Goal: Task Accomplishment & Management: Complete application form

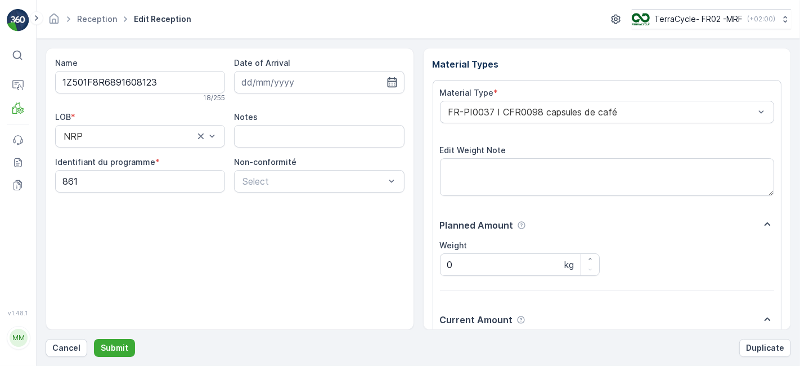
scroll to position [138, 0]
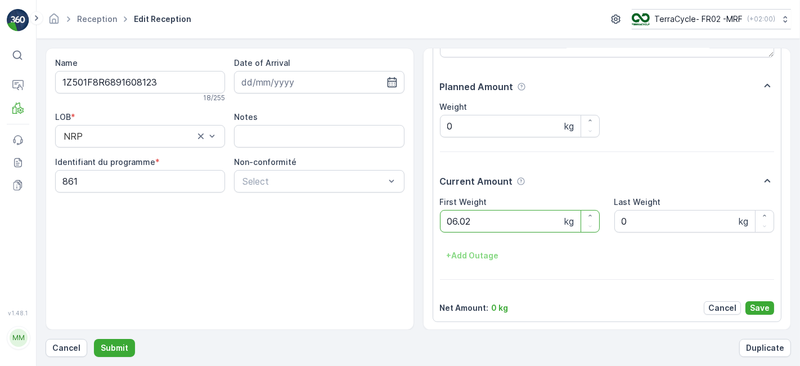
click at [94, 339] on button "Submit" at bounding box center [114, 348] width 41 height 18
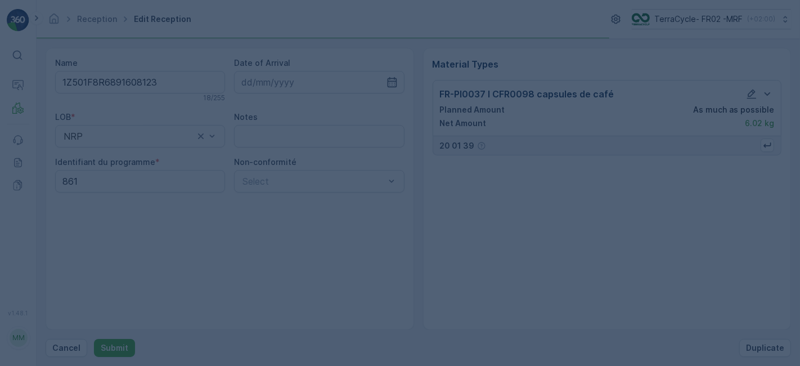
scroll to position [0, 0]
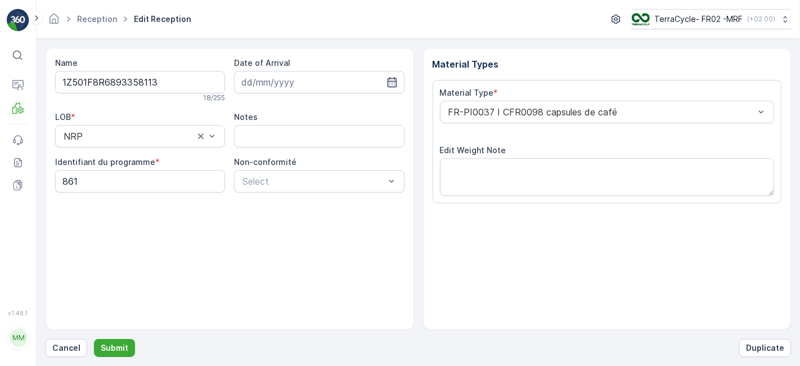
scroll to position [138, 0]
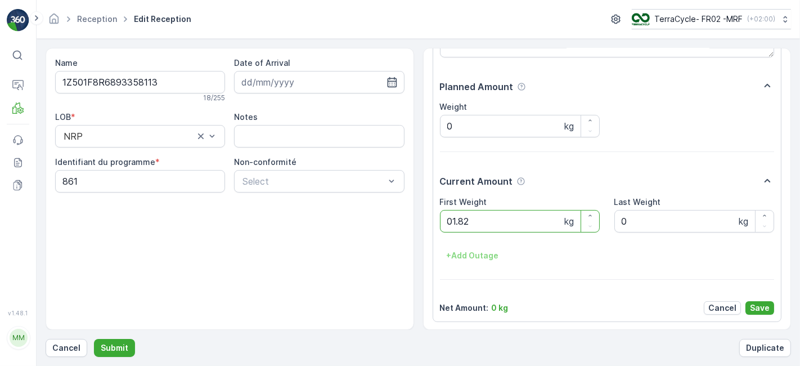
click at [94, 339] on button "Submit" at bounding box center [114, 348] width 41 height 18
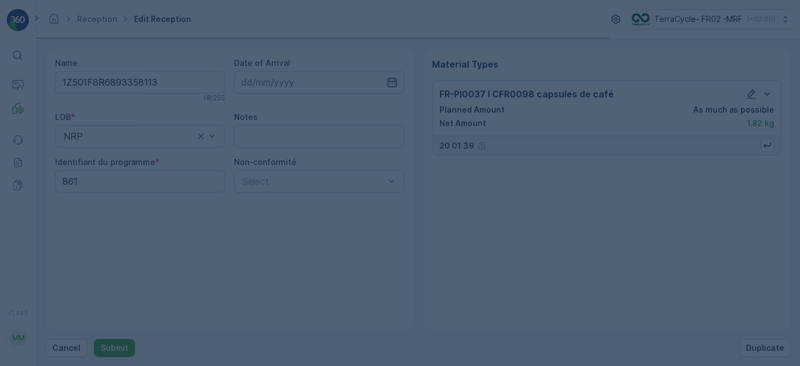
scroll to position [0, 0]
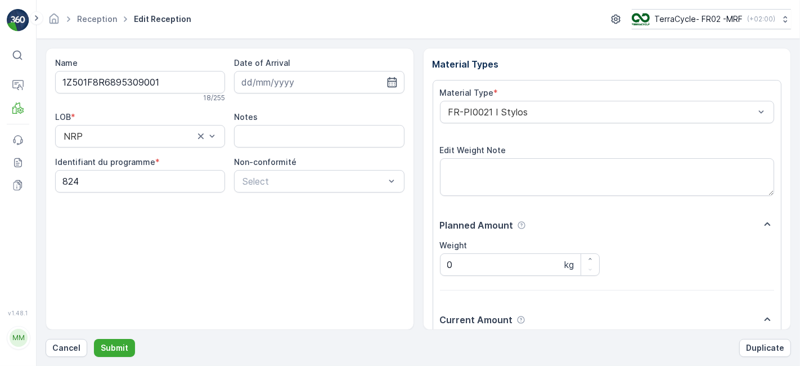
scroll to position [138, 0]
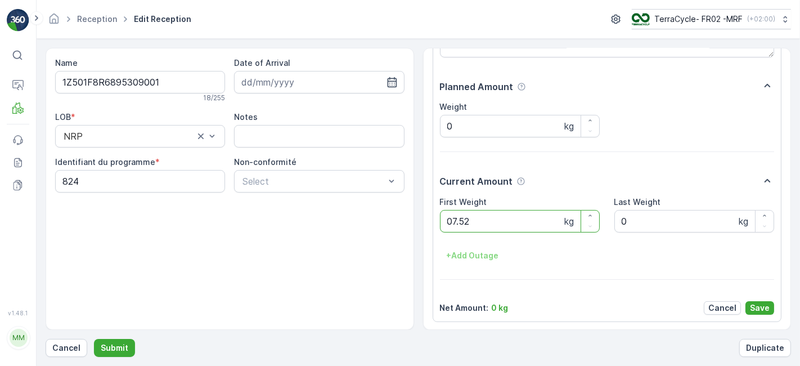
click at [94, 339] on button "Submit" at bounding box center [114, 348] width 41 height 18
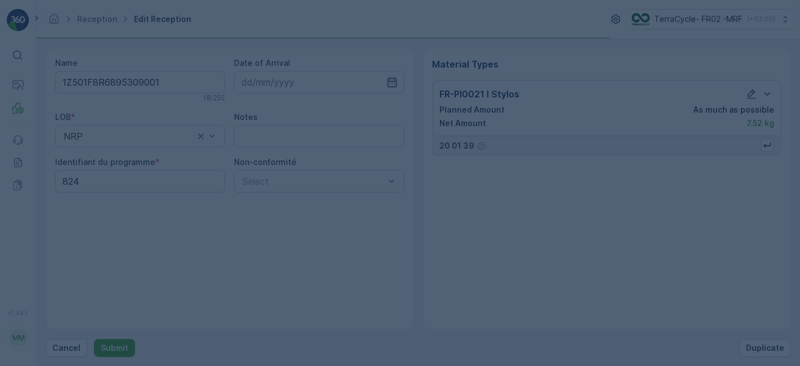
scroll to position [0, 0]
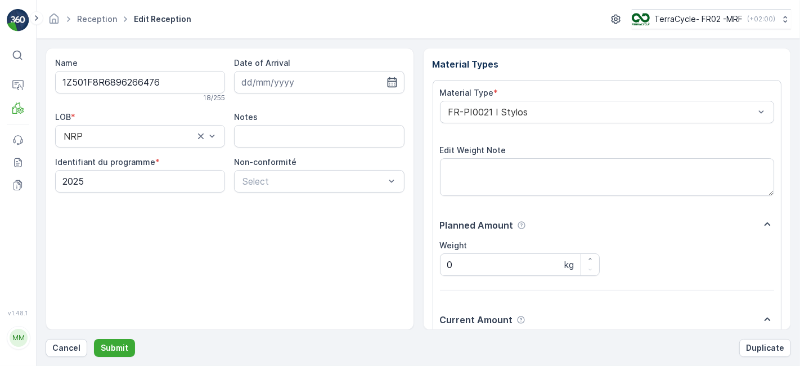
scroll to position [138, 0]
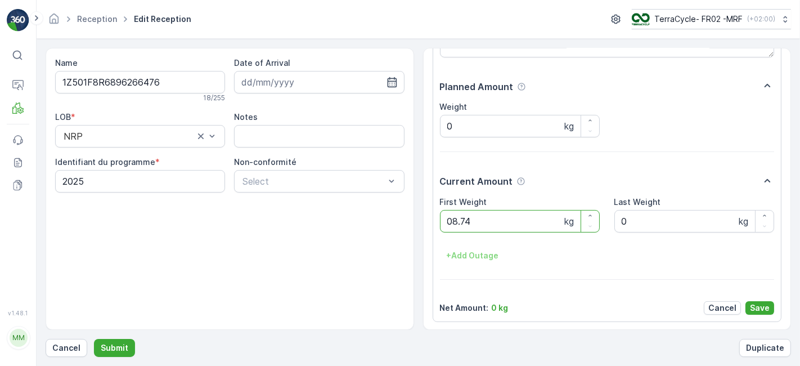
click at [94, 339] on button "Submit" at bounding box center [114, 348] width 41 height 18
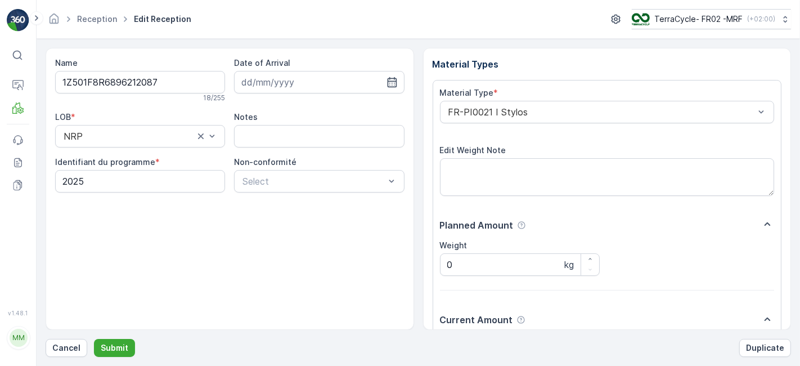
scroll to position [138, 0]
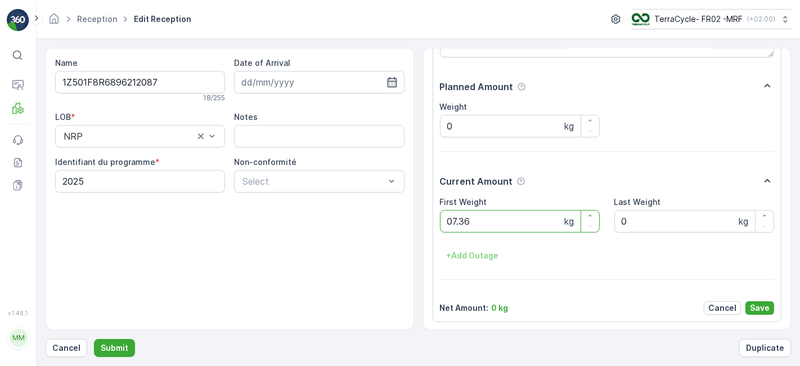
click at [94, 339] on button "Submit" at bounding box center [114, 348] width 41 height 18
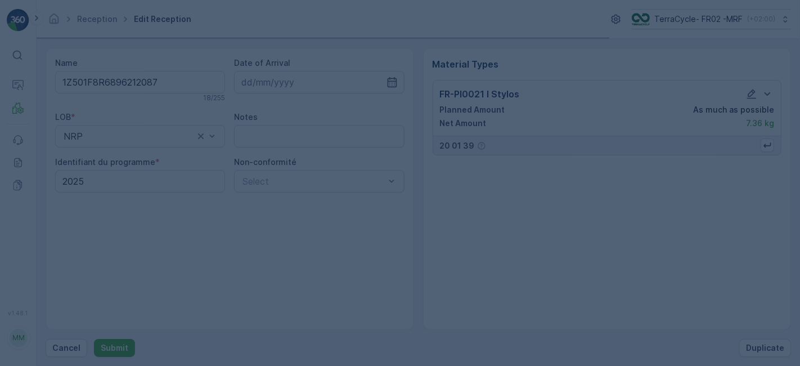
scroll to position [0, 0]
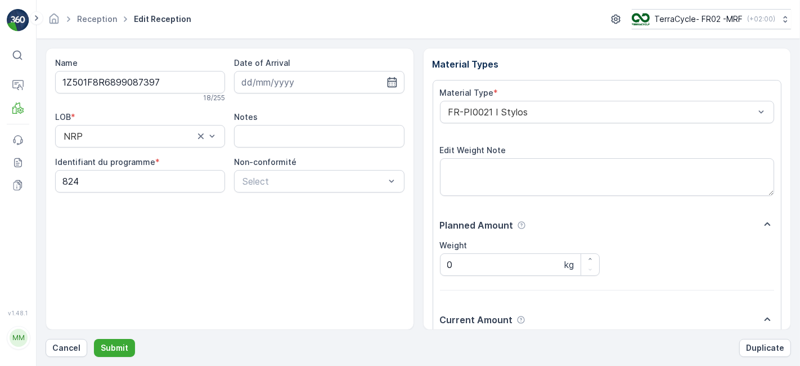
scroll to position [138, 0]
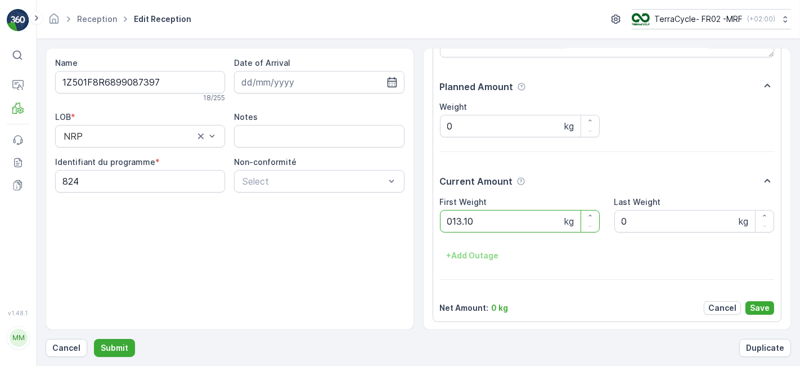
click at [94, 339] on button "Submit" at bounding box center [114, 348] width 41 height 18
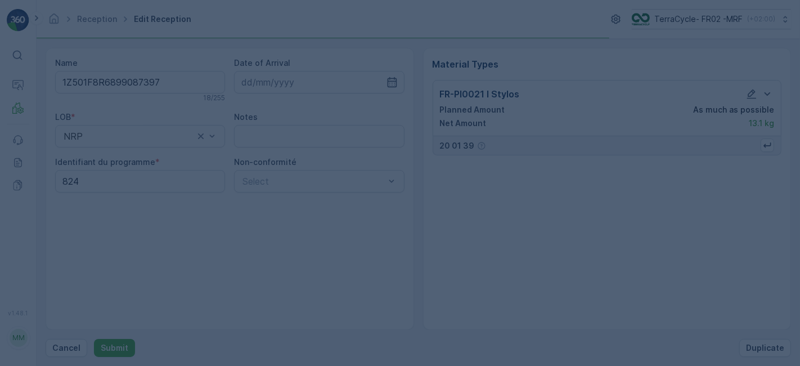
scroll to position [0, 0]
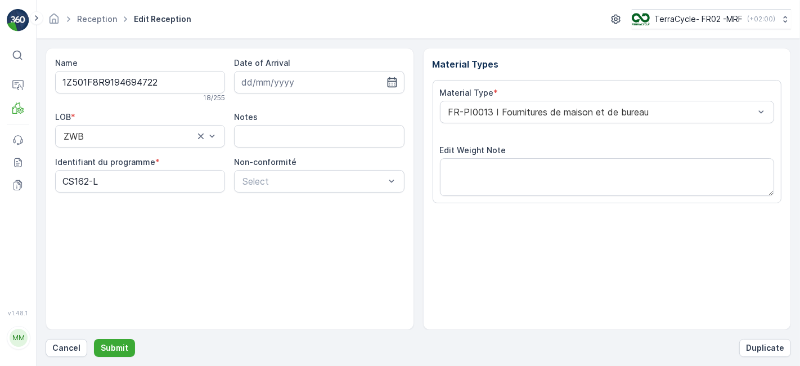
scroll to position [138, 0]
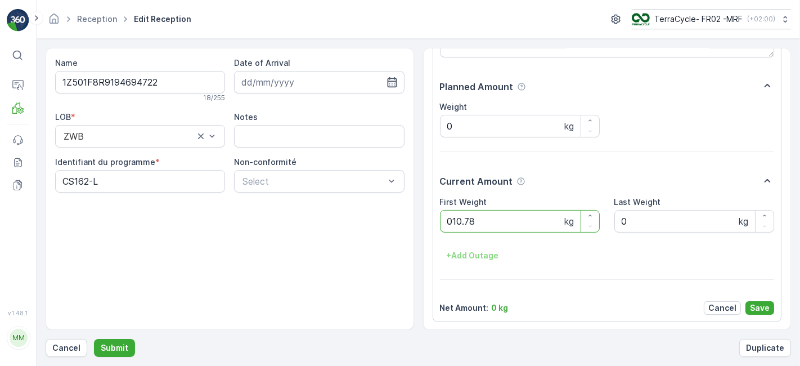
click at [94, 339] on button "Submit" at bounding box center [114, 348] width 41 height 18
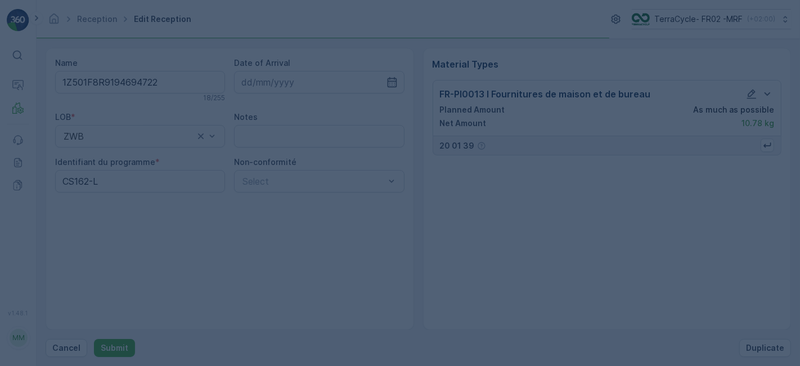
scroll to position [0, 0]
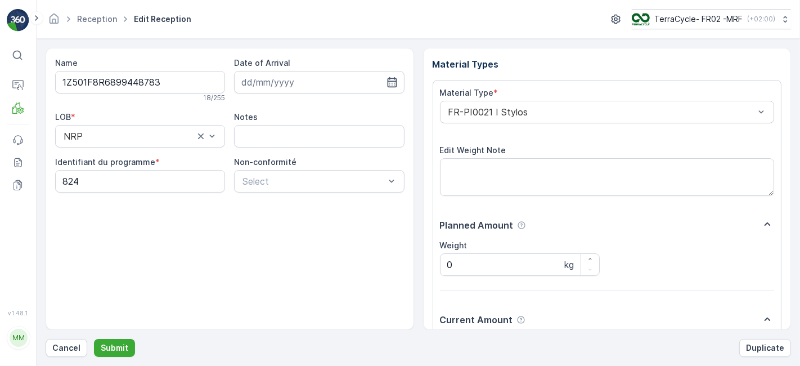
scroll to position [138, 0]
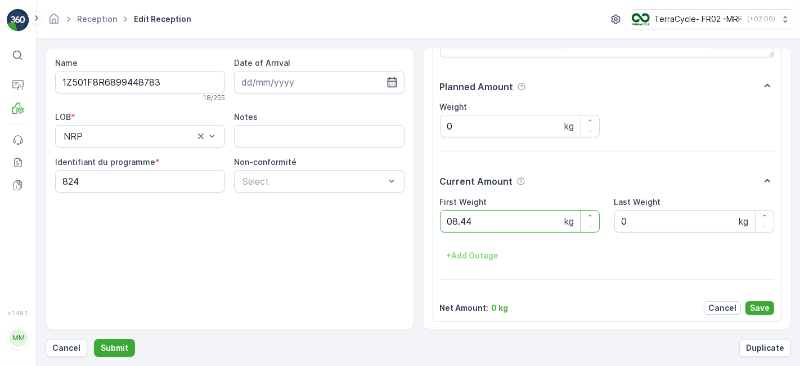
click at [94, 339] on button "Submit" at bounding box center [114, 348] width 41 height 18
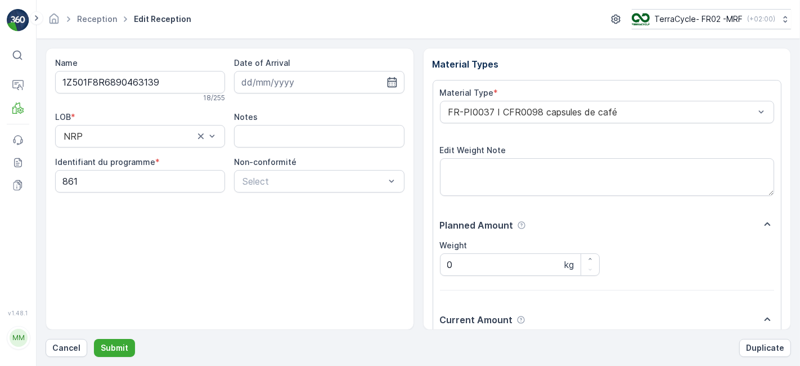
scroll to position [138, 0]
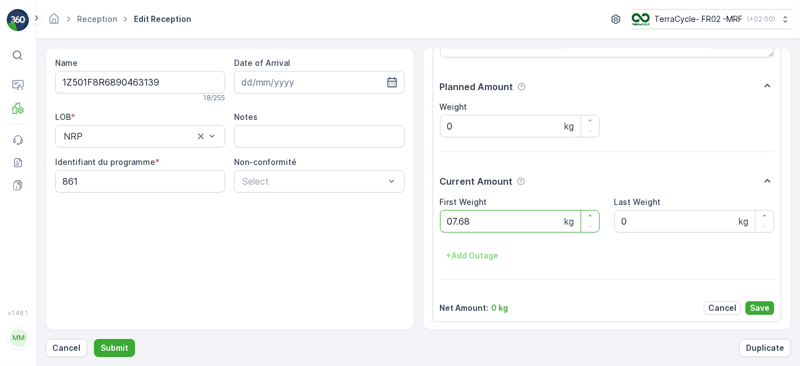
click at [94, 339] on button "Submit" at bounding box center [114, 348] width 41 height 18
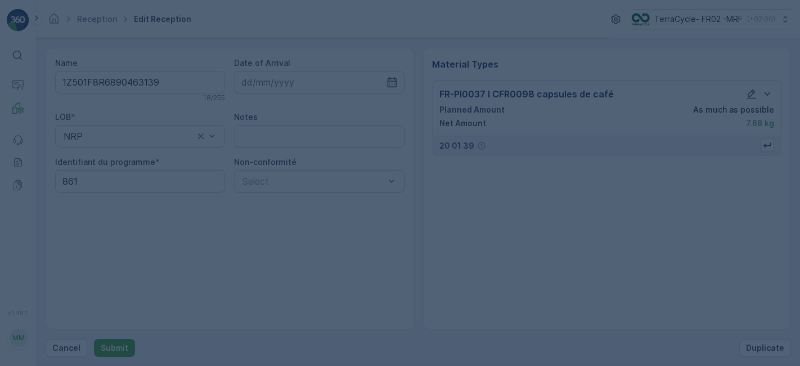
scroll to position [0, 0]
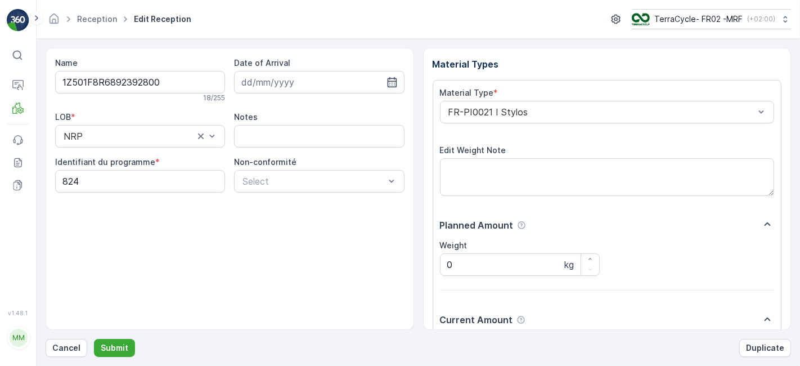
scroll to position [138, 0]
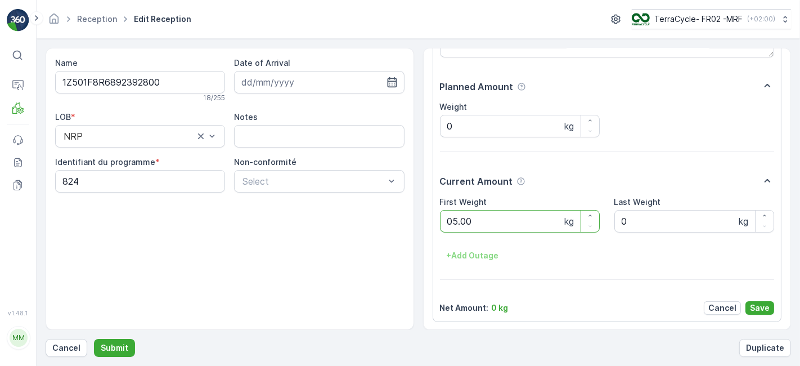
click at [94, 339] on button "Submit" at bounding box center [114, 348] width 41 height 18
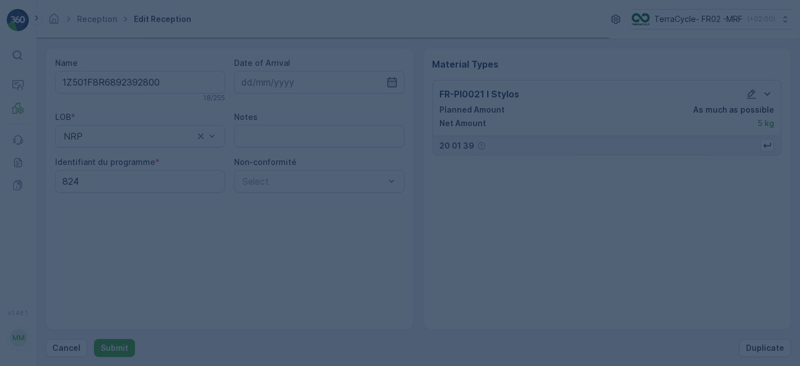
scroll to position [0, 0]
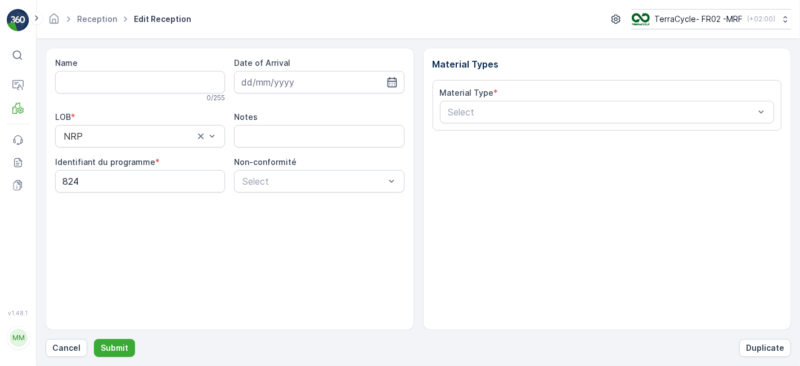
type input "1Z501F8R6899069111"
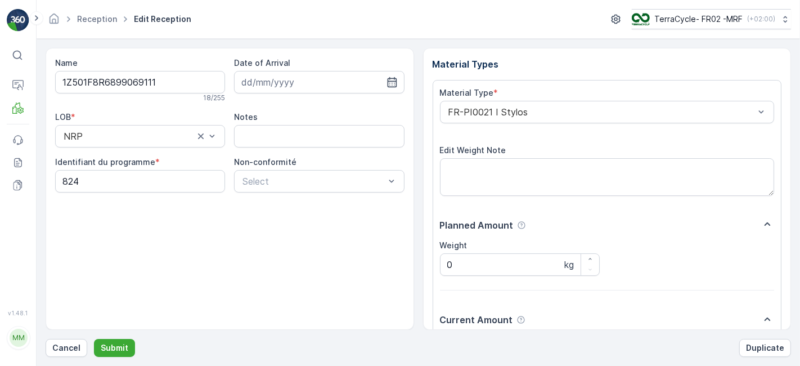
scroll to position [138, 0]
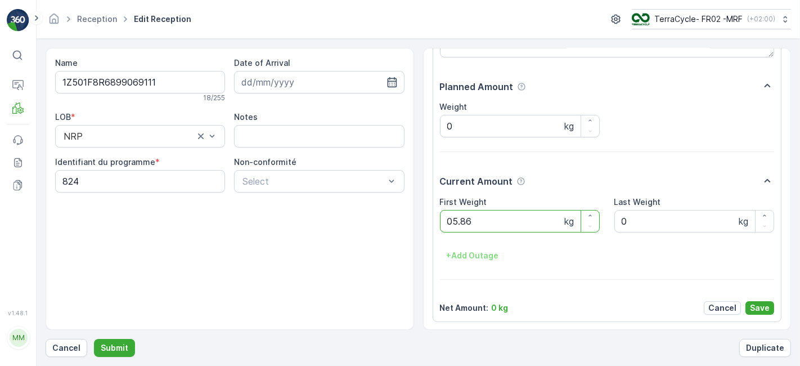
click at [94, 339] on button "Submit" at bounding box center [114, 348] width 41 height 18
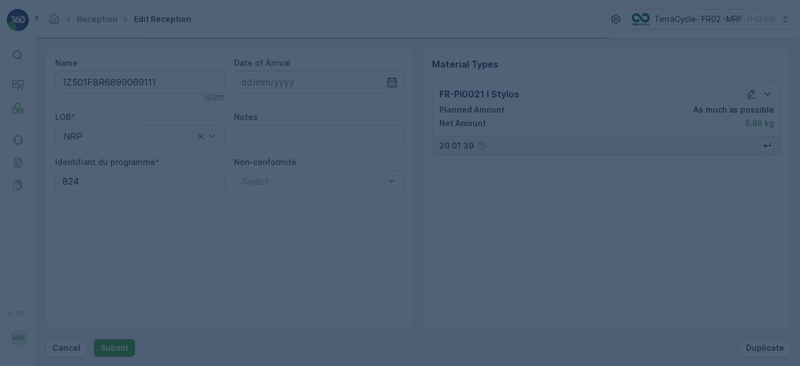
scroll to position [0, 0]
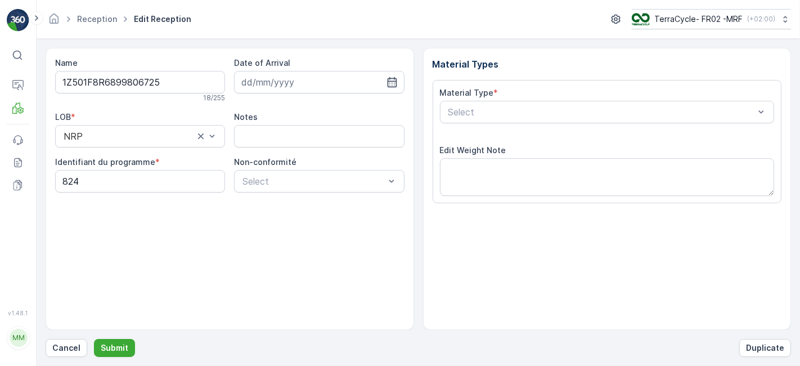
scroll to position [138, 0]
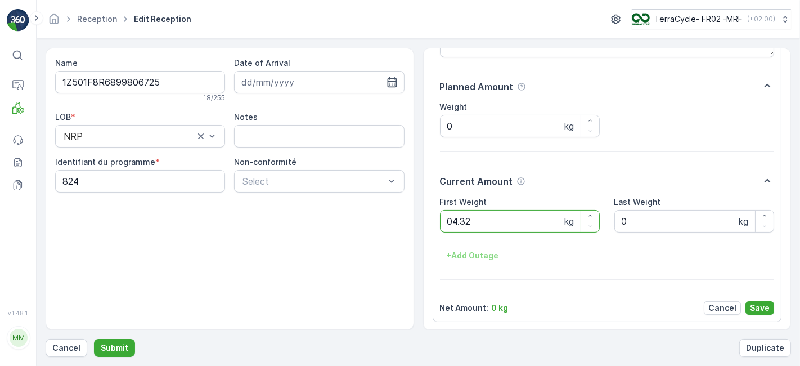
click at [94, 339] on button "Submit" at bounding box center [114, 348] width 41 height 18
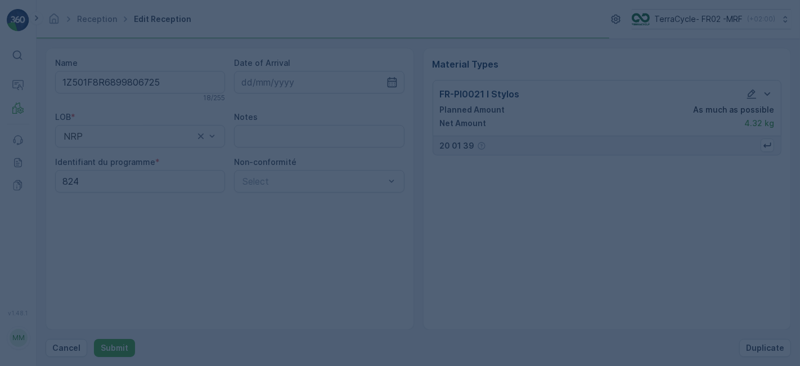
scroll to position [0, 0]
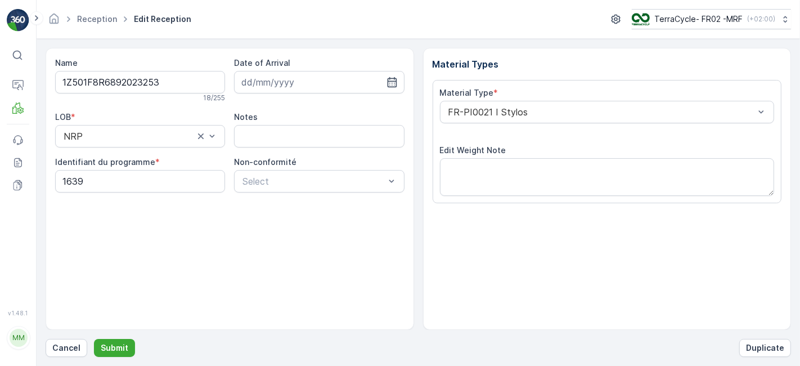
scroll to position [138, 0]
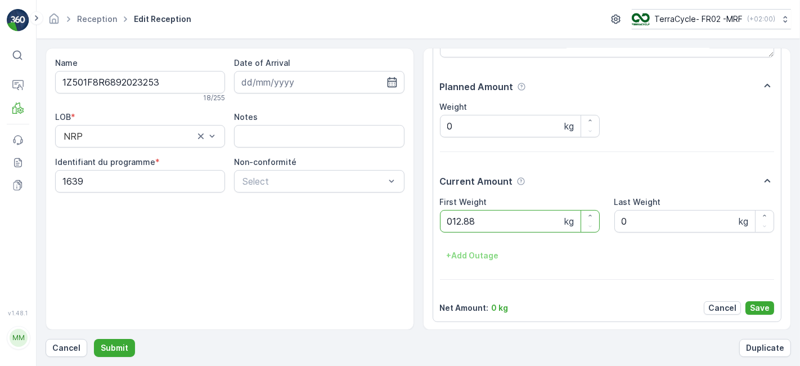
click at [94, 339] on button "Submit" at bounding box center [114, 348] width 41 height 18
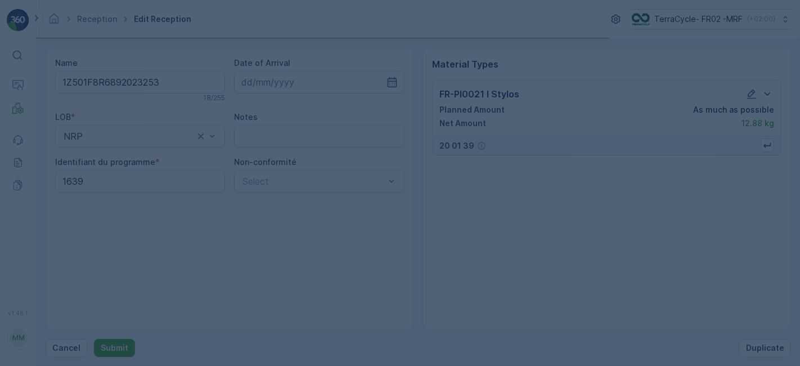
scroll to position [0, 0]
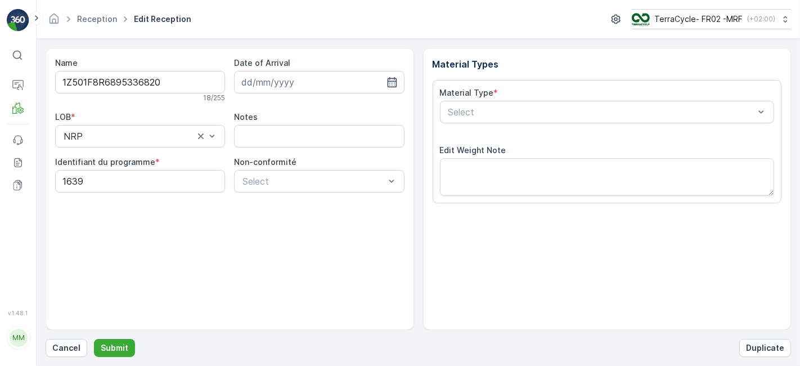
scroll to position [138, 0]
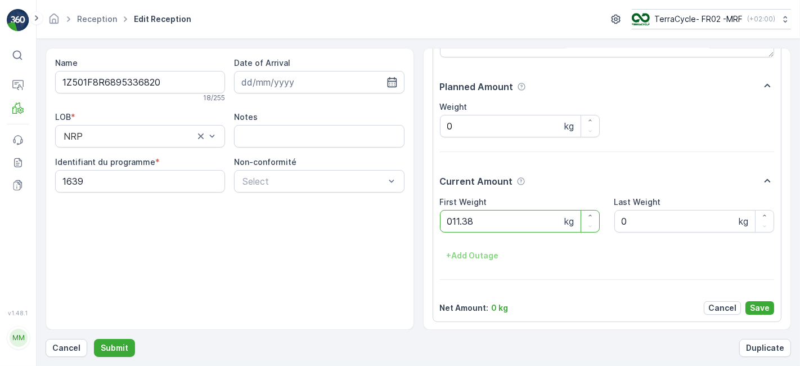
click at [94, 339] on button "Submit" at bounding box center [114, 348] width 41 height 18
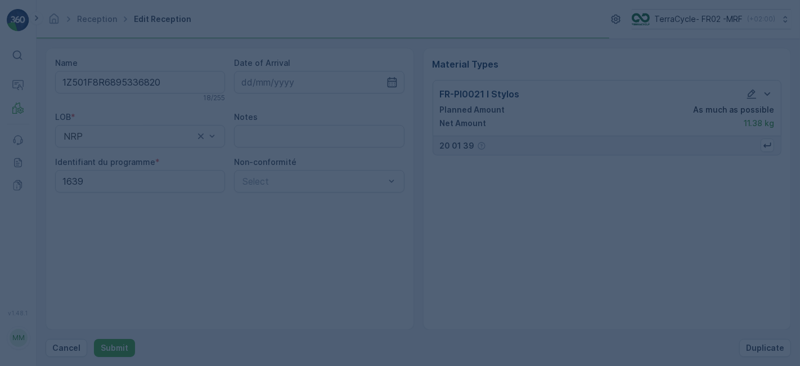
scroll to position [0, 0]
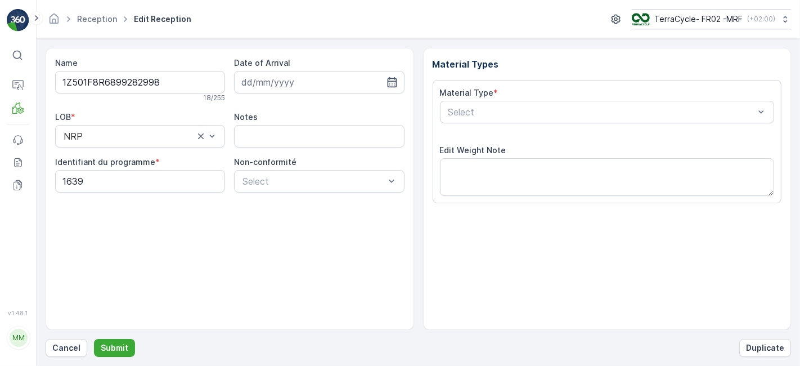
scroll to position [138, 0]
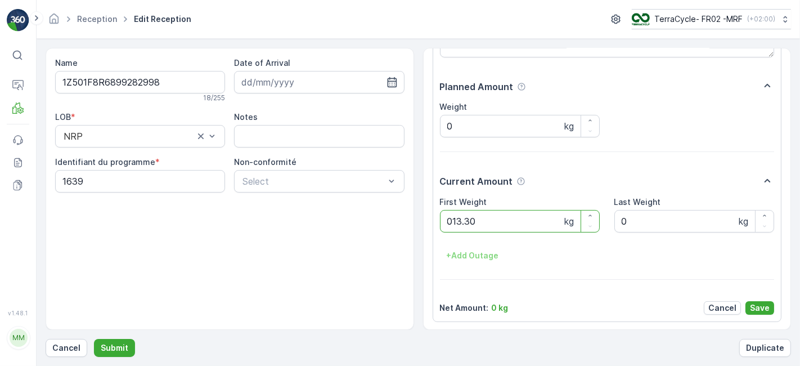
click at [94, 339] on button "Submit" at bounding box center [114, 348] width 41 height 18
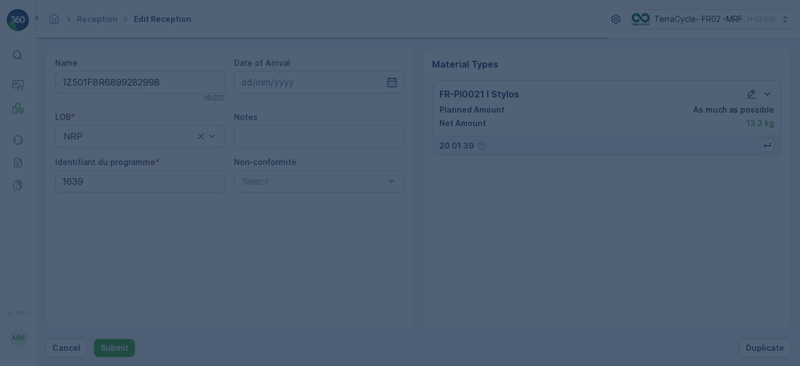
scroll to position [0, 0]
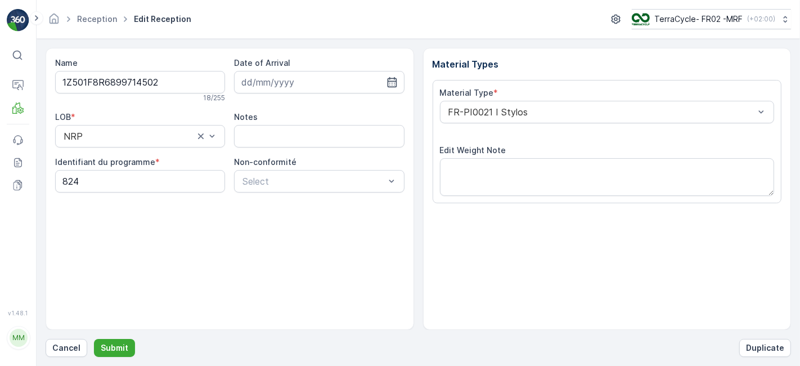
scroll to position [138, 0]
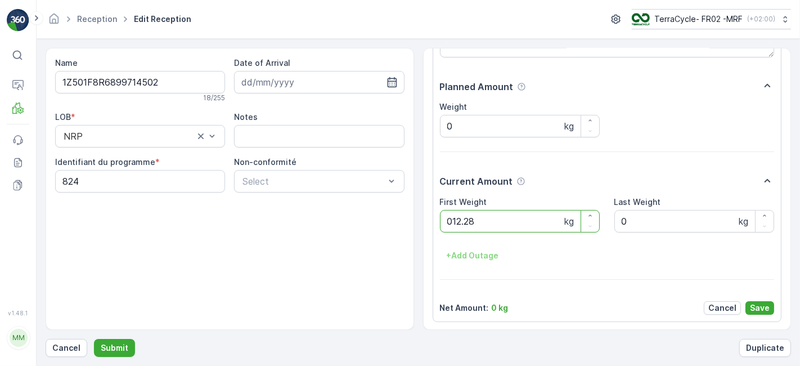
click at [94, 339] on button "Submit" at bounding box center [114, 348] width 41 height 18
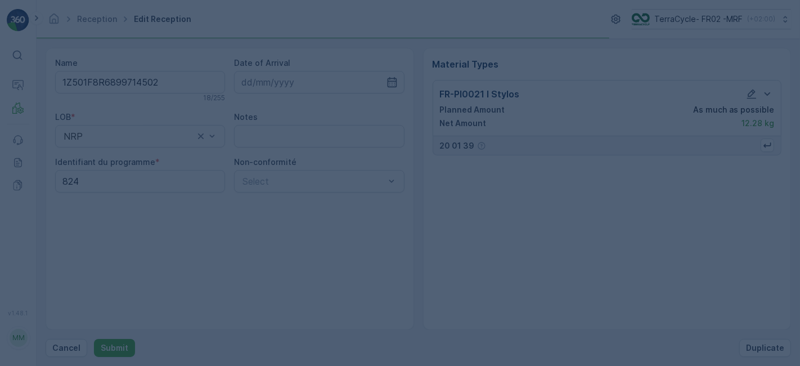
scroll to position [0, 0]
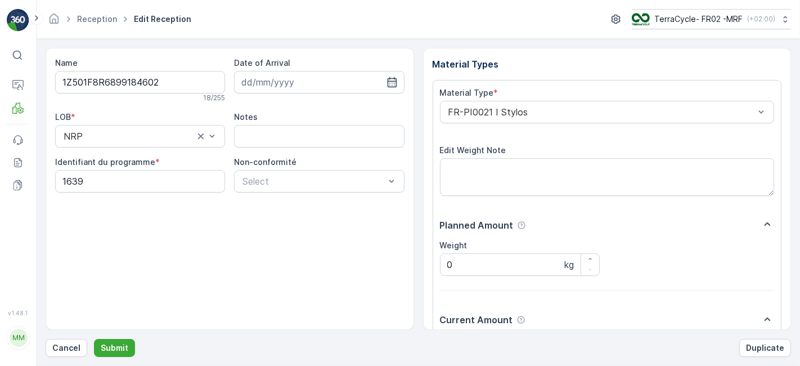
scroll to position [138, 0]
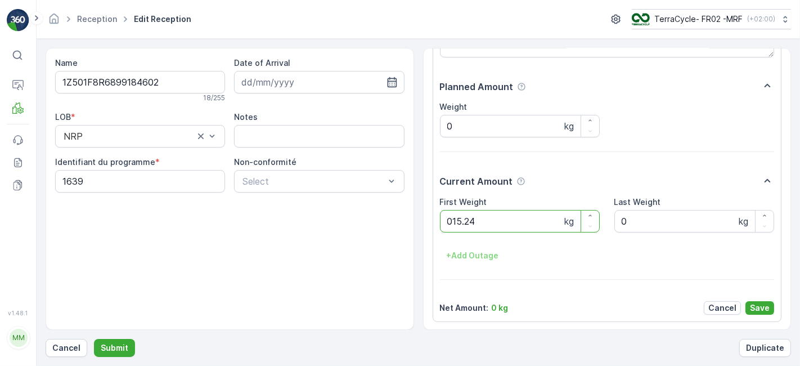
click at [94, 339] on button "Submit" at bounding box center [114, 348] width 41 height 18
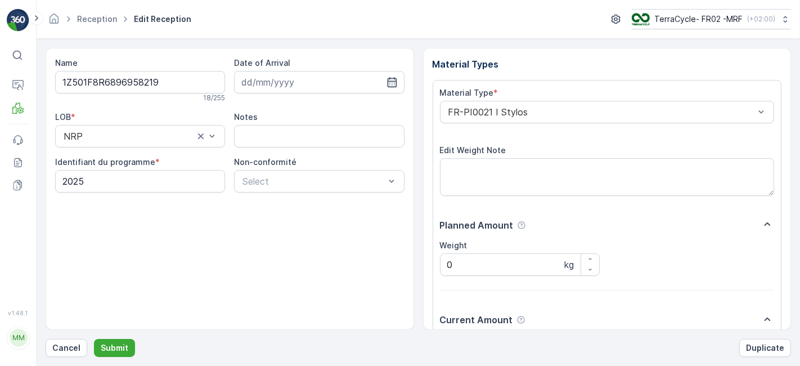
scroll to position [138, 0]
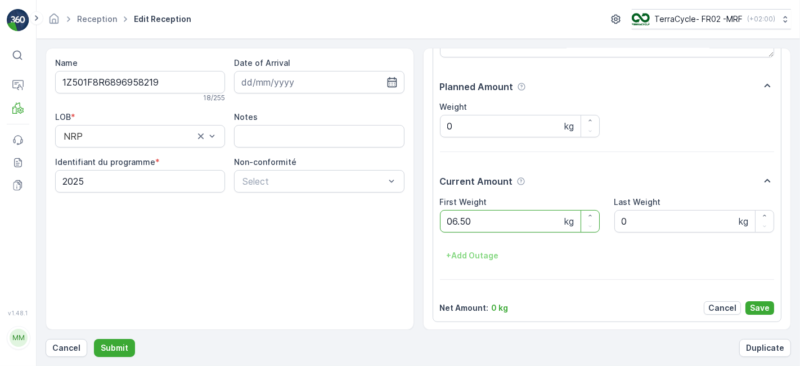
click at [94, 339] on button "Submit" at bounding box center [114, 348] width 41 height 18
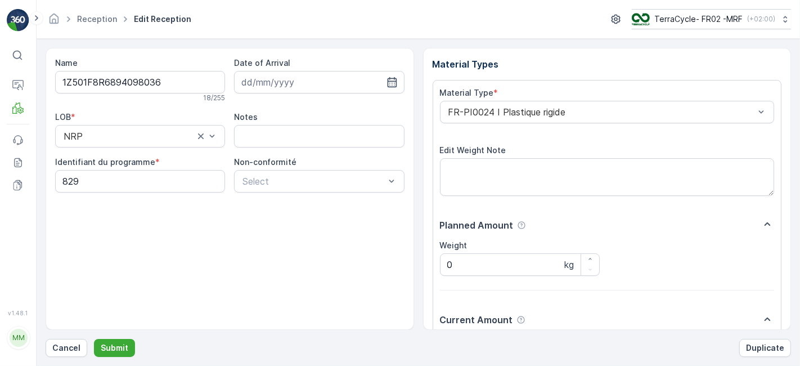
scroll to position [138, 0]
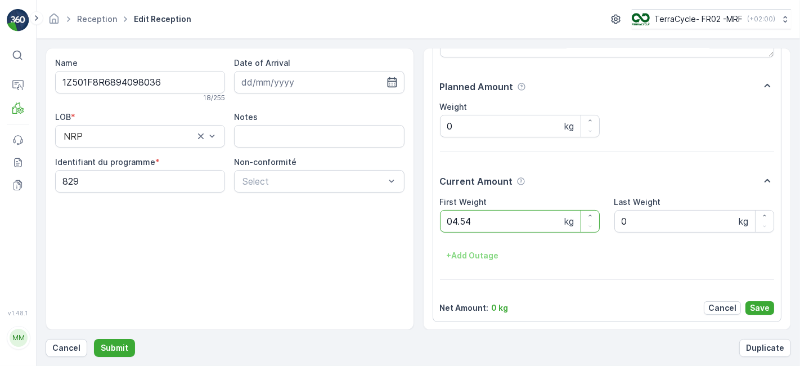
click at [94, 339] on button "Submit" at bounding box center [114, 348] width 41 height 18
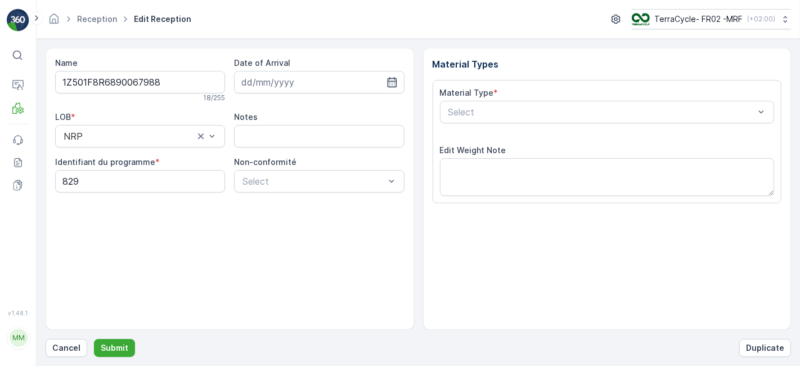
scroll to position [138, 0]
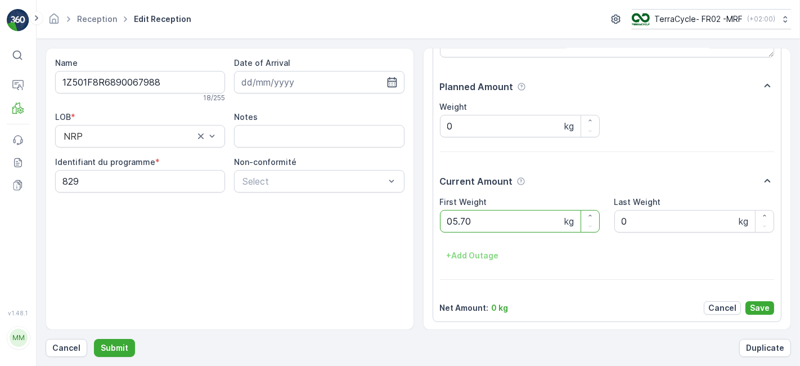
click at [94, 339] on button "Submit" at bounding box center [114, 348] width 41 height 18
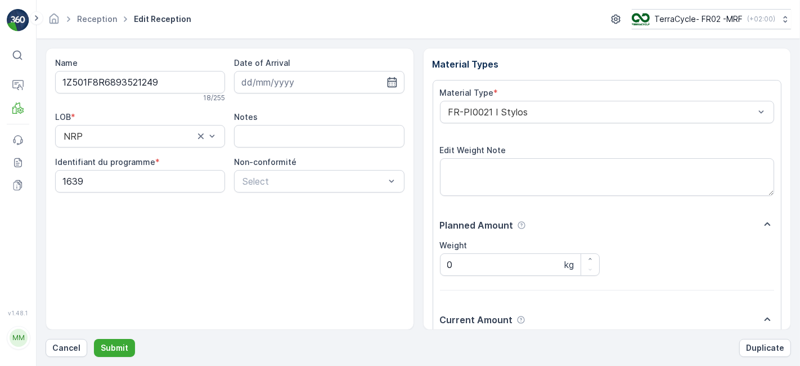
scroll to position [138, 0]
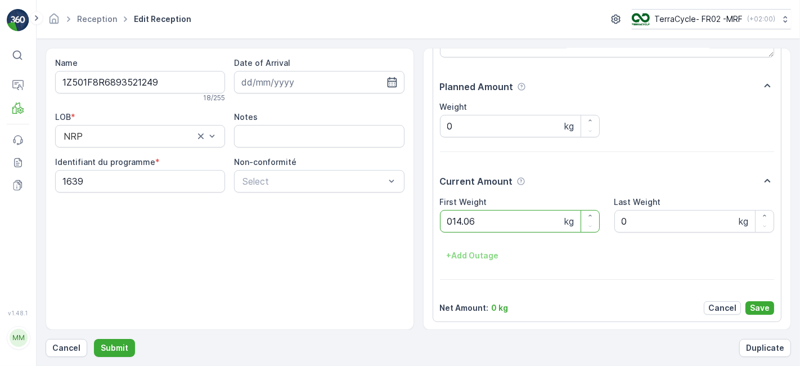
click at [94, 339] on button "Submit" at bounding box center [114, 348] width 41 height 18
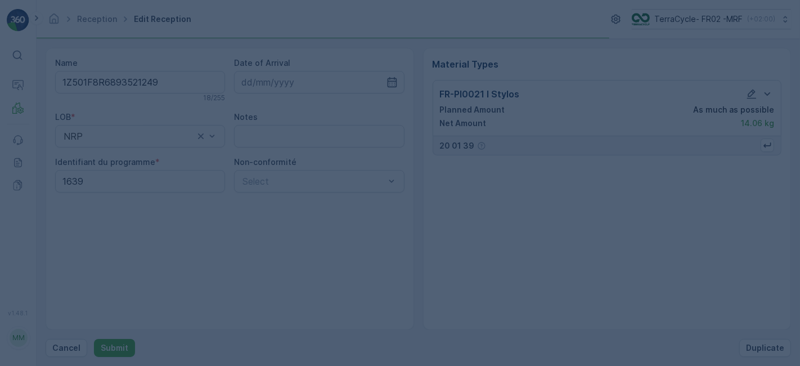
scroll to position [0, 0]
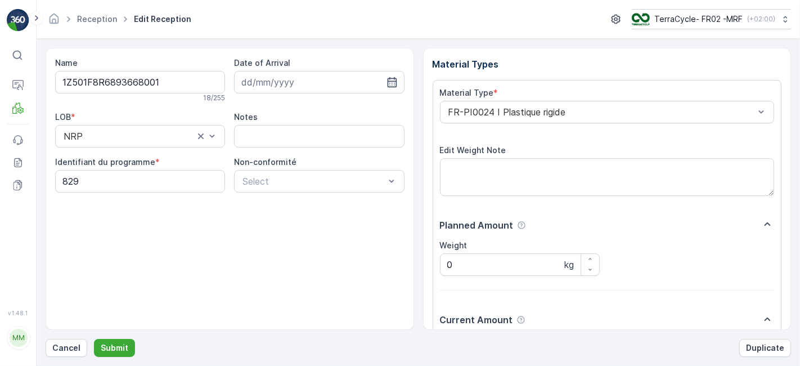
scroll to position [138, 0]
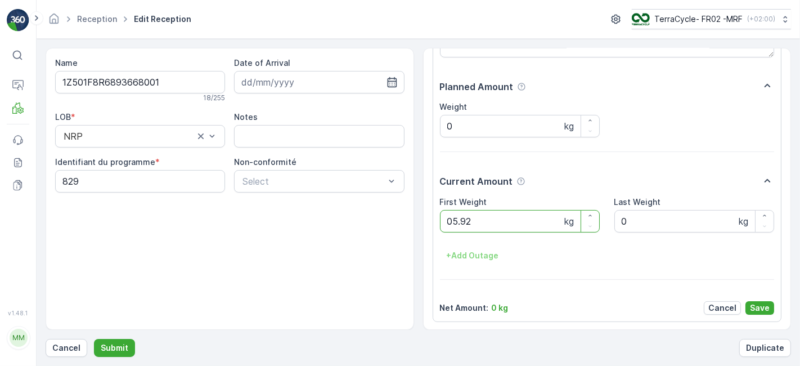
click at [94, 339] on button "Submit" at bounding box center [114, 348] width 41 height 18
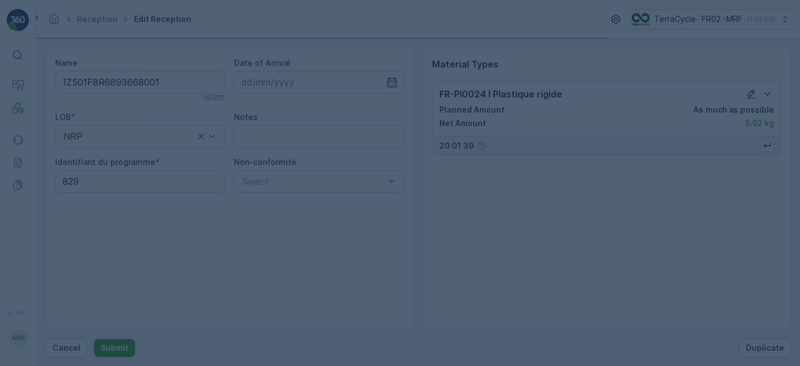
scroll to position [0, 0]
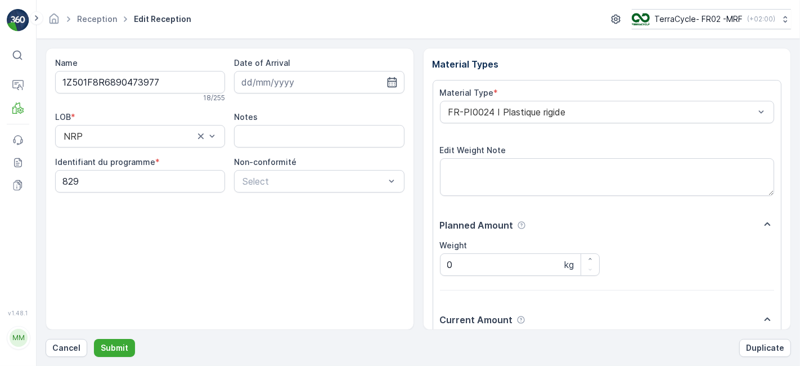
scroll to position [138, 0]
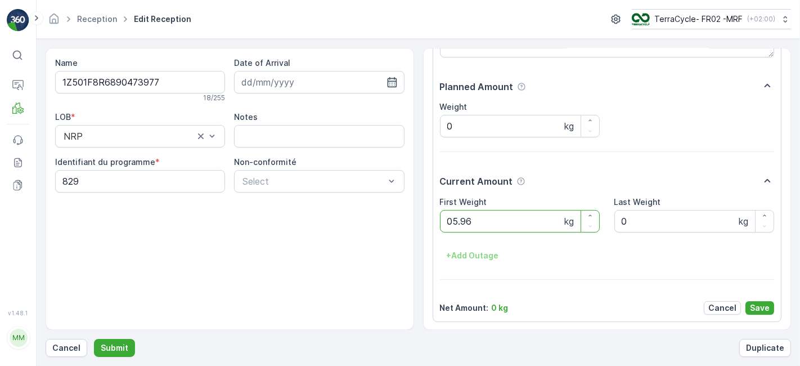
click at [94, 339] on button "Submit" at bounding box center [114, 348] width 41 height 18
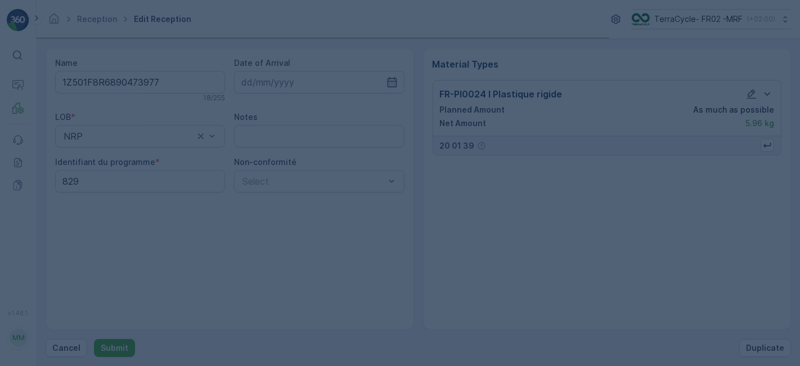
scroll to position [0, 0]
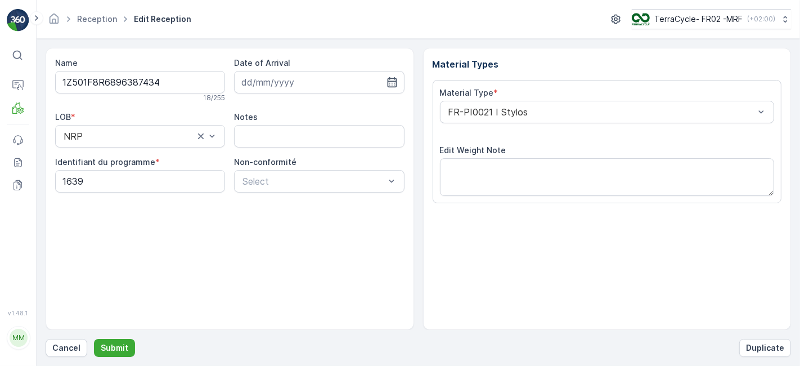
scroll to position [138, 0]
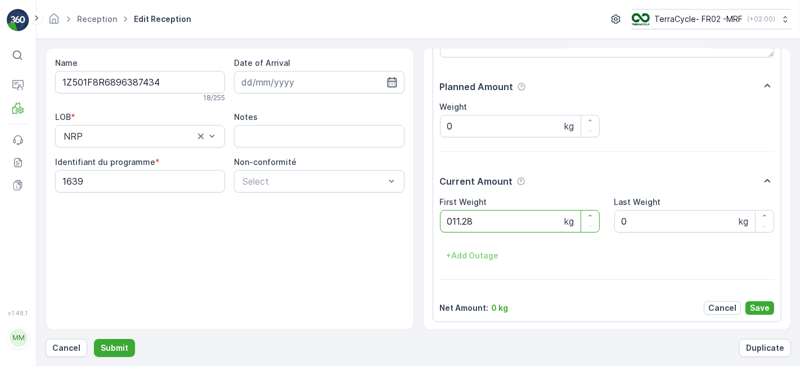
click at [94, 339] on button "Submit" at bounding box center [114, 348] width 41 height 18
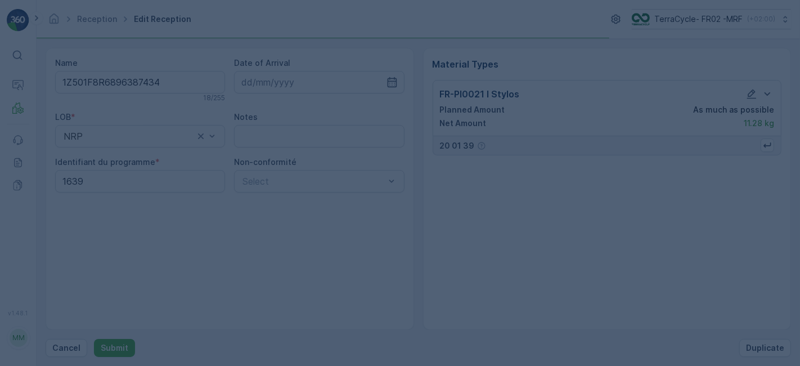
scroll to position [0, 0]
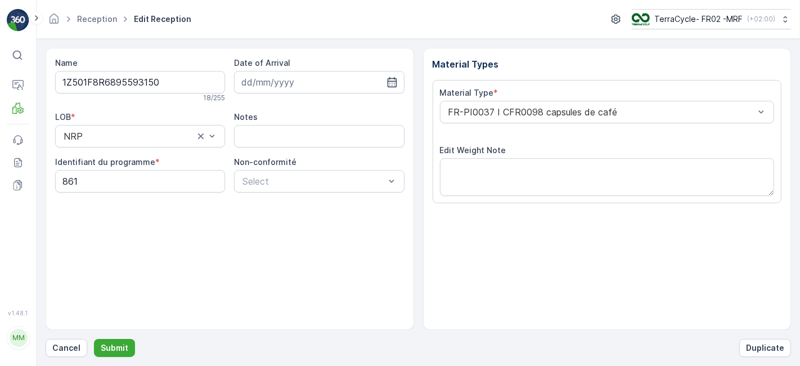
scroll to position [138, 0]
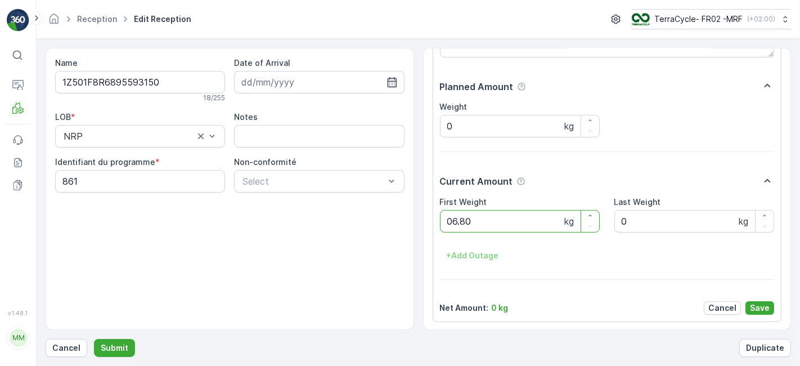
click at [94, 339] on button "Submit" at bounding box center [114, 348] width 41 height 18
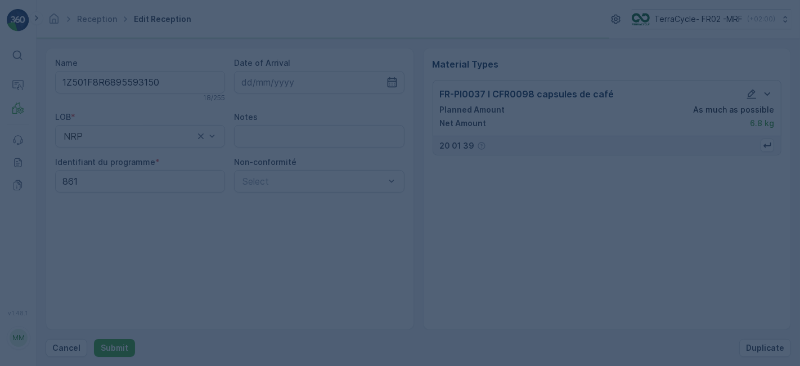
scroll to position [0, 0]
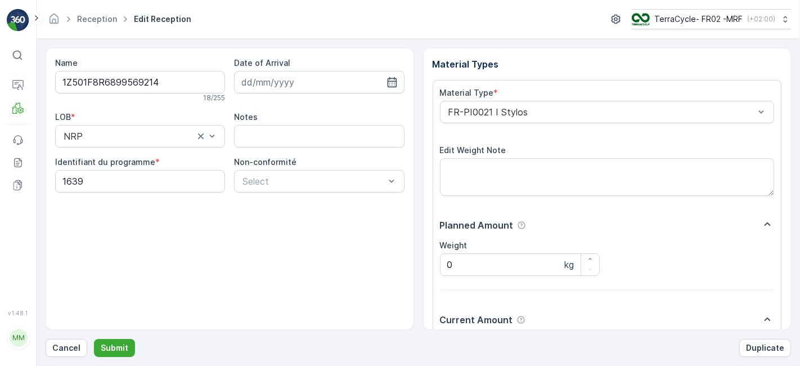
scroll to position [138, 0]
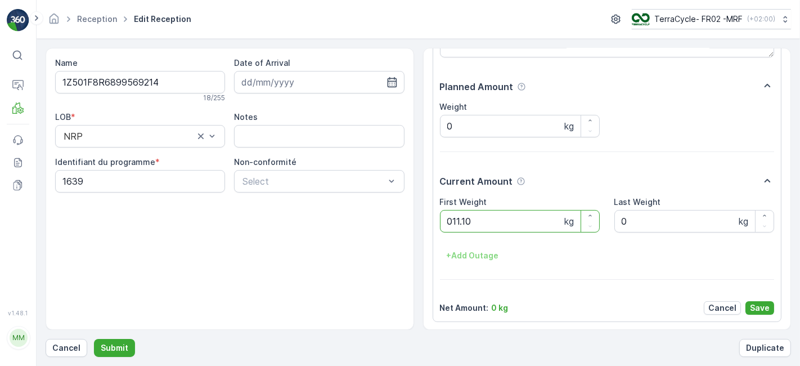
click at [94, 339] on button "Submit" at bounding box center [114, 348] width 41 height 18
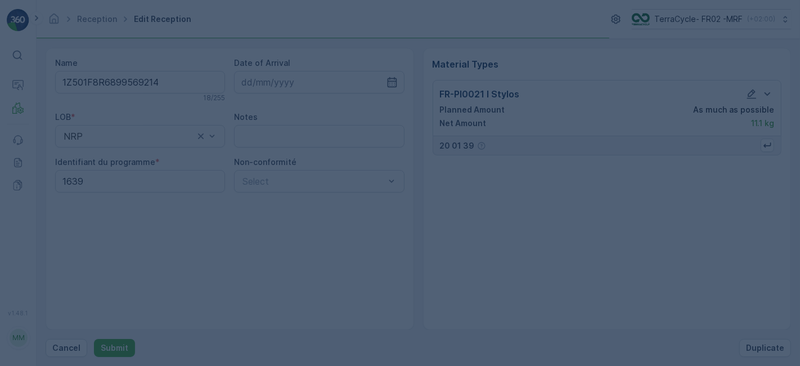
scroll to position [0, 0]
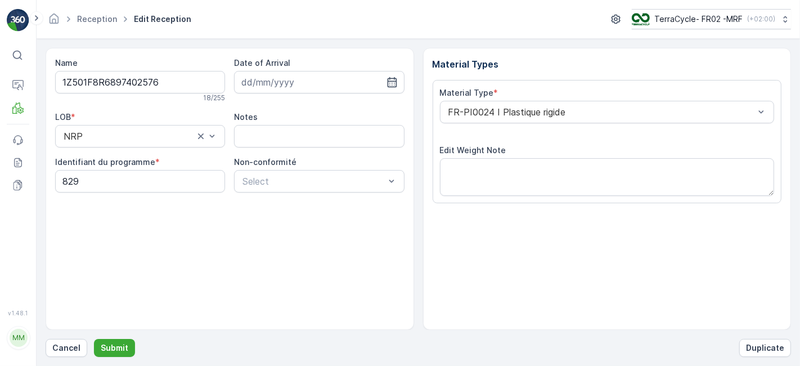
scroll to position [138, 0]
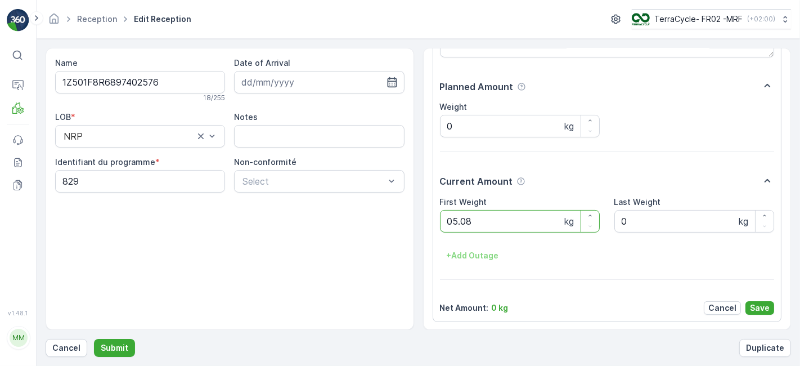
click at [94, 339] on button "Submit" at bounding box center [114, 348] width 41 height 18
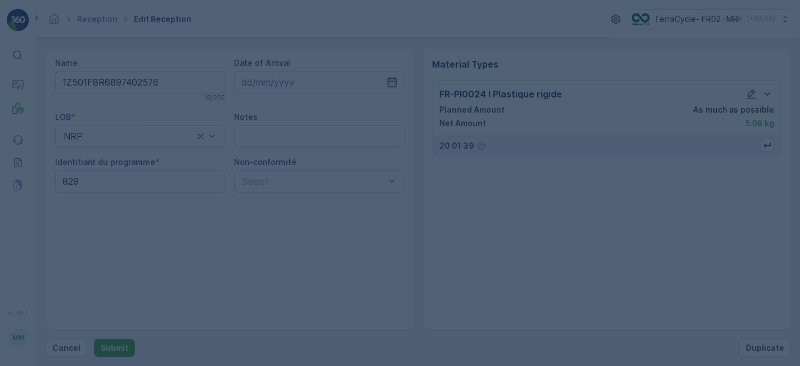
scroll to position [0, 0]
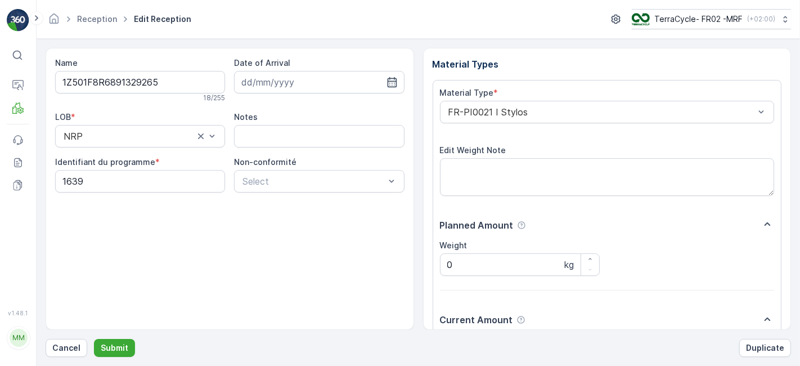
scroll to position [138, 0]
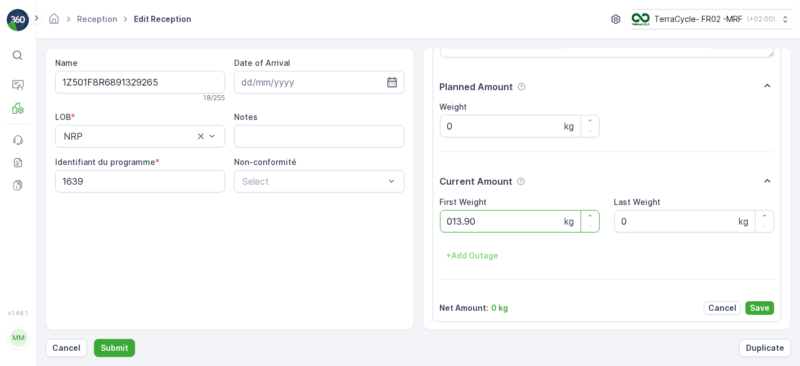
click at [94, 339] on button "Submit" at bounding box center [114, 348] width 41 height 18
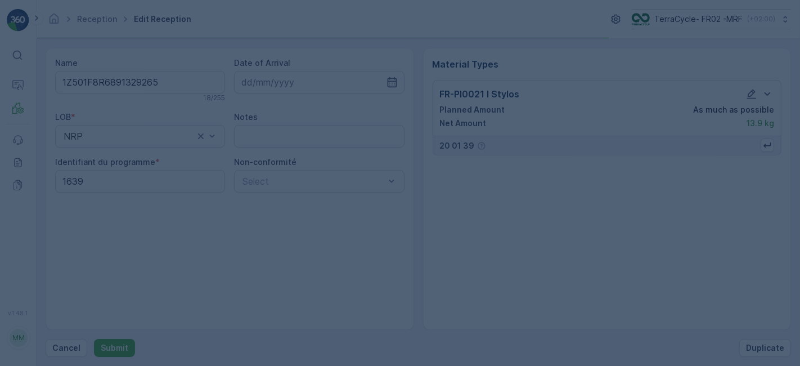
scroll to position [0, 0]
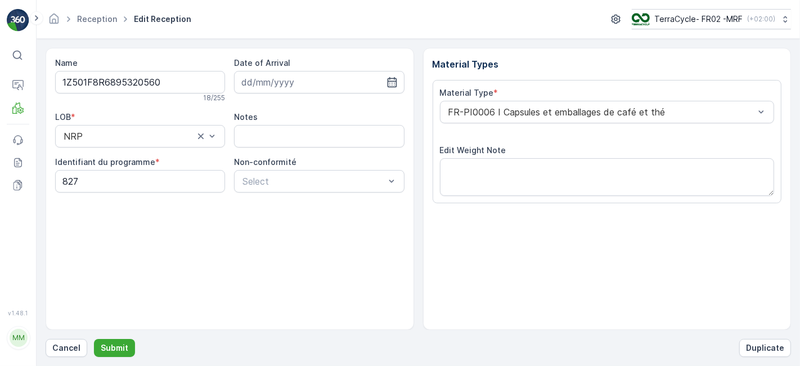
scroll to position [138, 0]
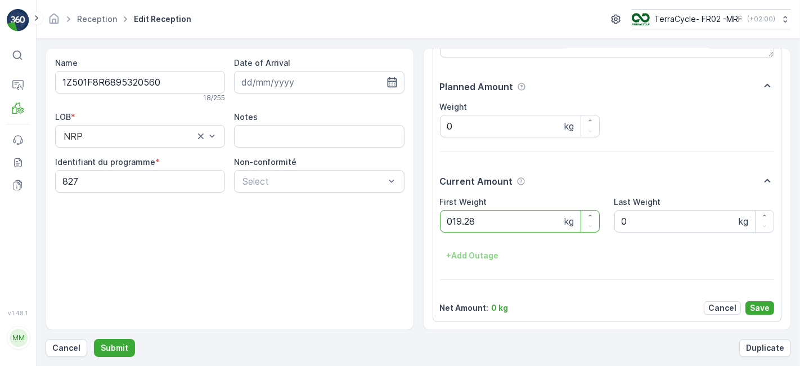
click at [94, 339] on button "Submit" at bounding box center [114, 348] width 41 height 18
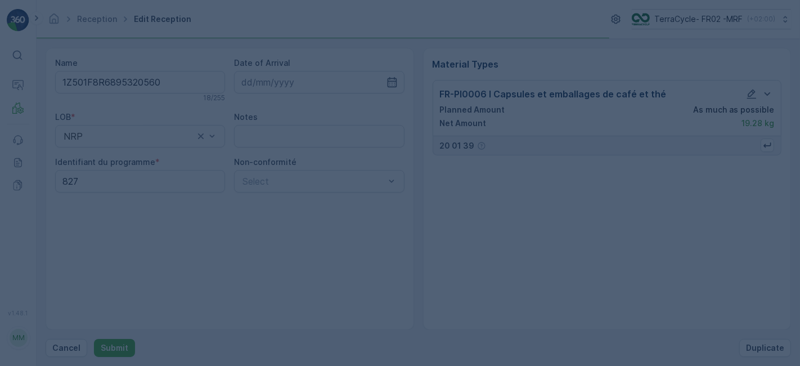
scroll to position [0, 0]
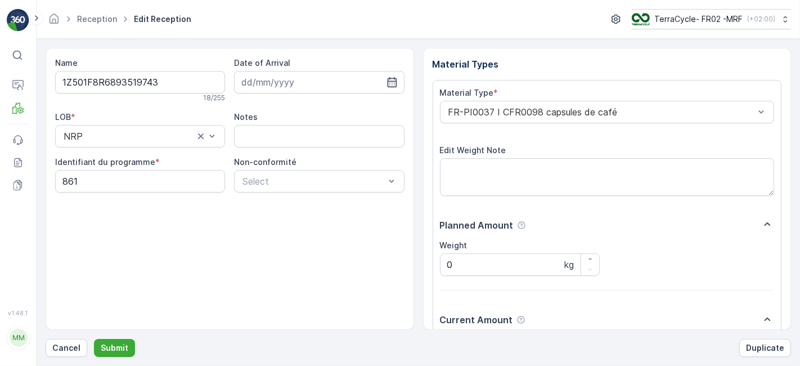
scroll to position [138, 0]
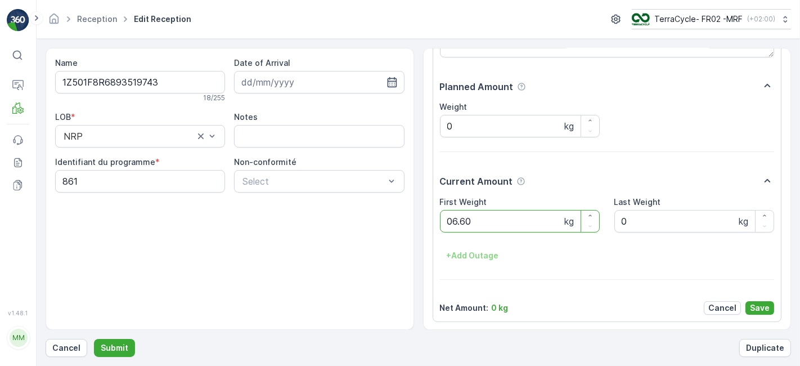
click at [94, 339] on button "Submit" at bounding box center [114, 348] width 41 height 18
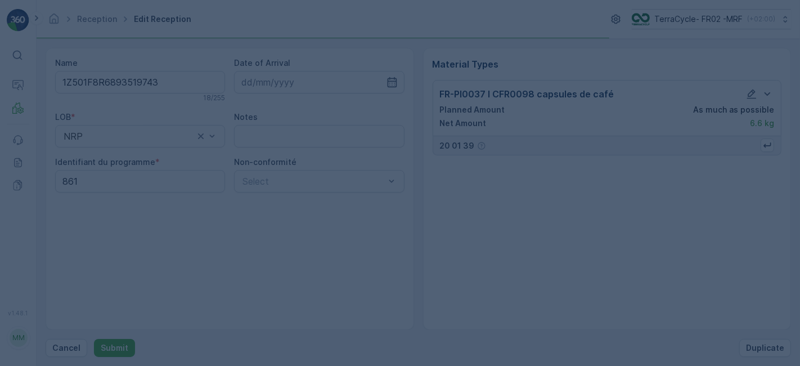
scroll to position [0, 0]
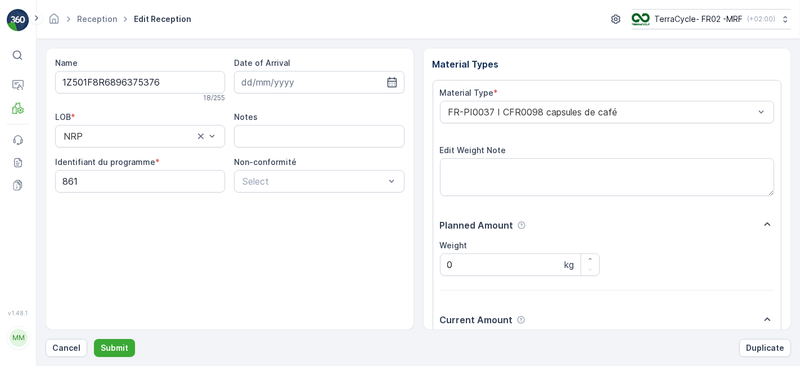
scroll to position [138, 0]
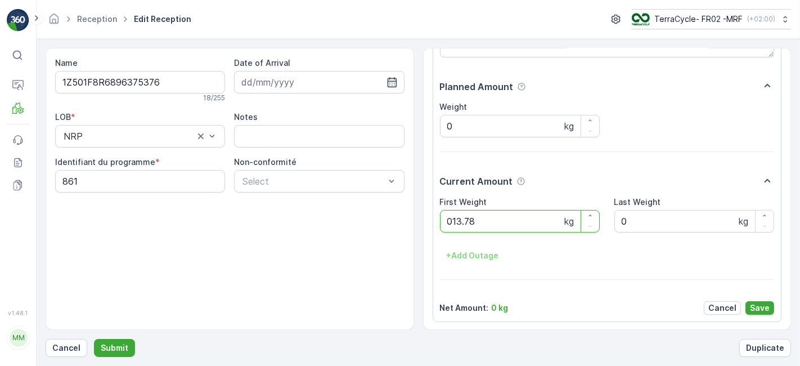
click at [94, 339] on button "Submit" at bounding box center [114, 348] width 41 height 18
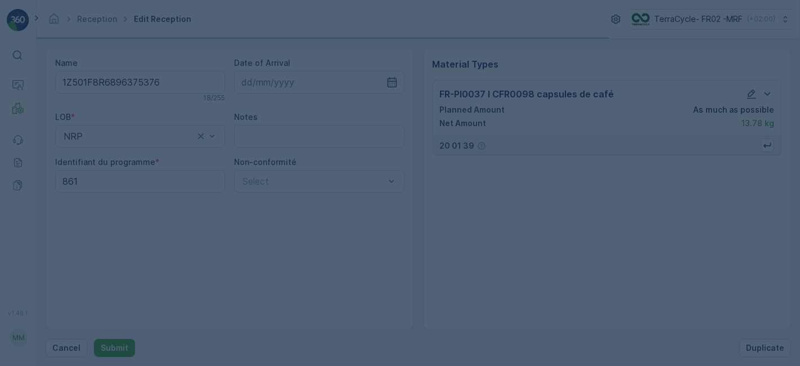
scroll to position [0, 0]
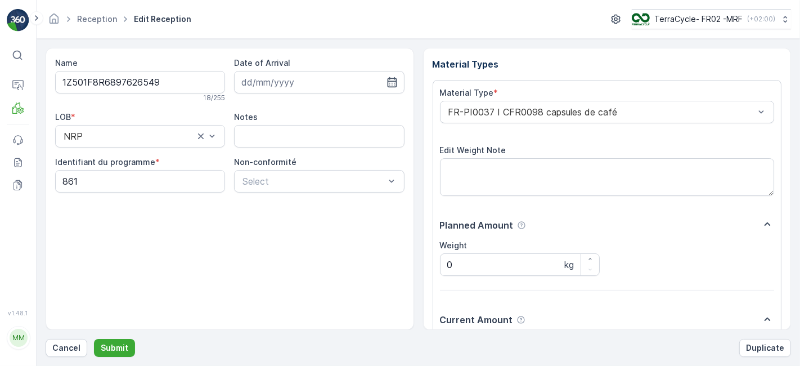
scroll to position [138, 0]
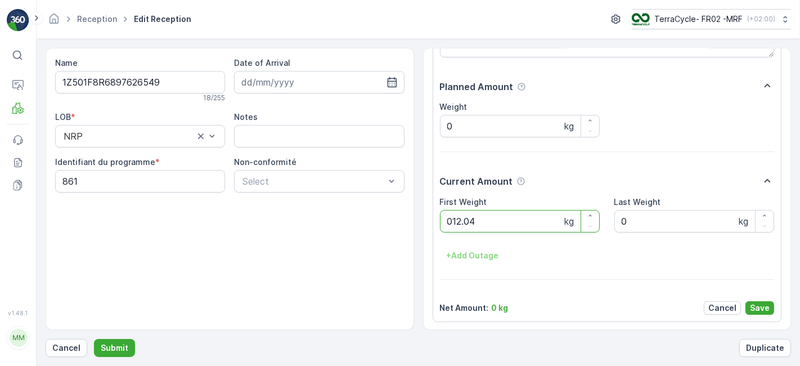
click at [94, 339] on button "Submit" at bounding box center [114, 348] width 41 height 18
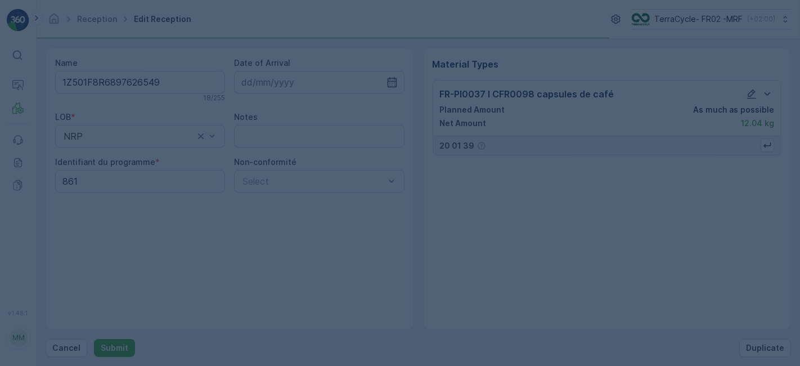
scroll to position [0, 0]
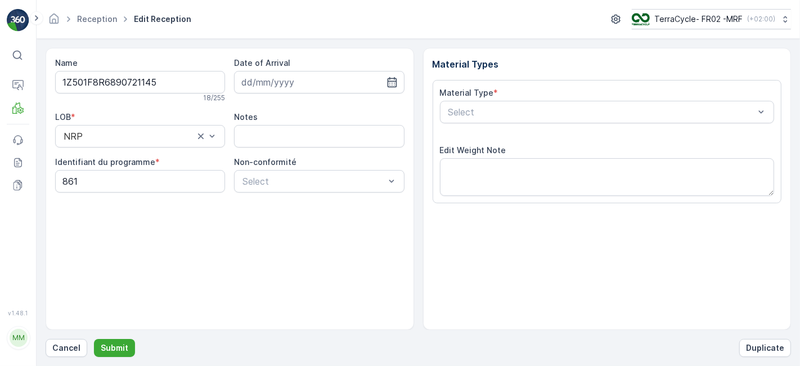
scroll to position [138, 0]
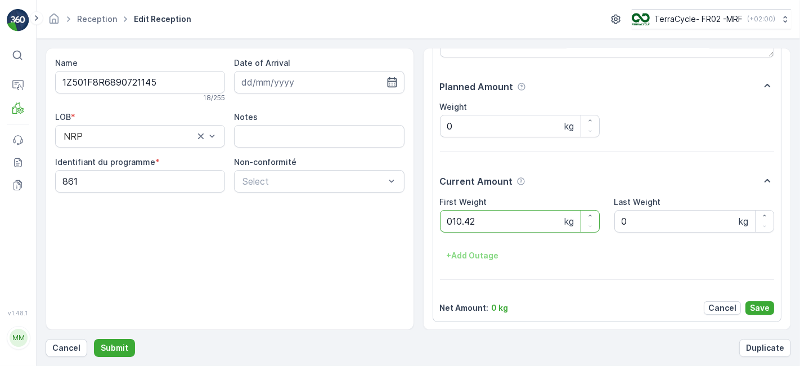
click at [94, 339] on button "Submit" at bounding box center [114, 348] width 41 height 18
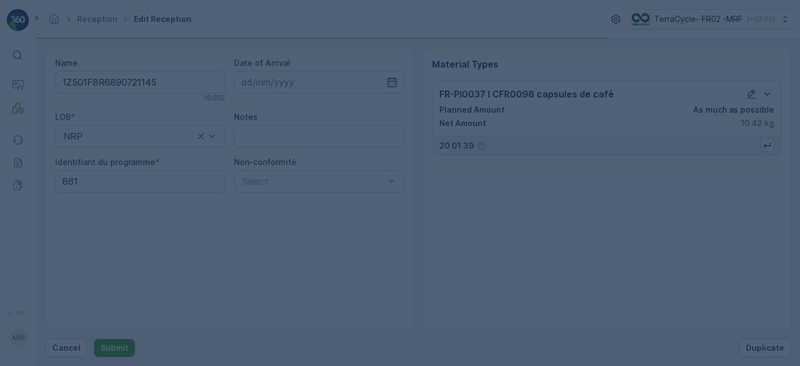
scroll to position [0, 0]
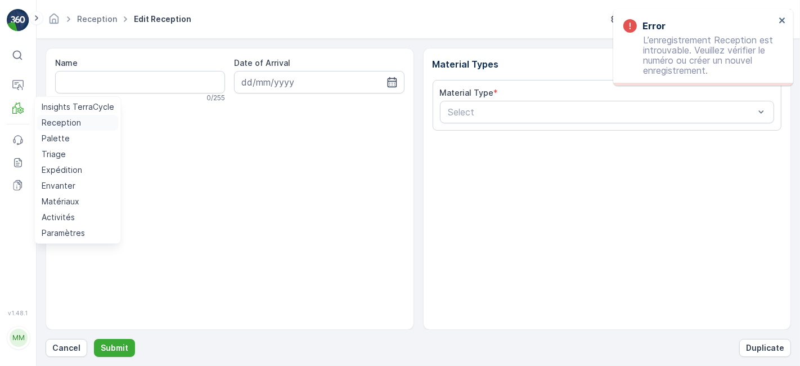
click at [47, 120] on p "Reception" at bounding box center [61, 122] width 39 height 11
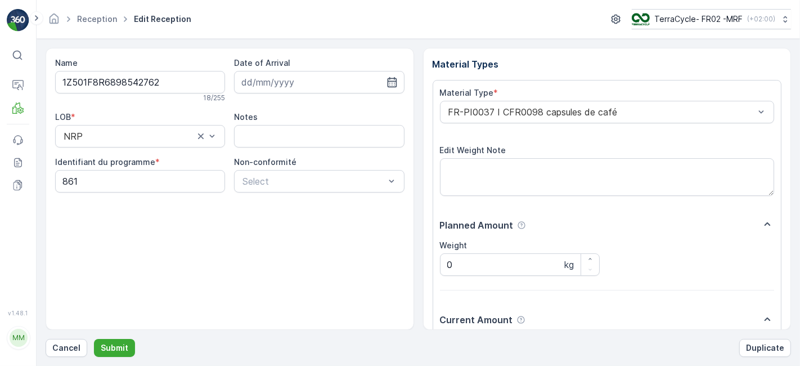
scroll to position [138, 0]
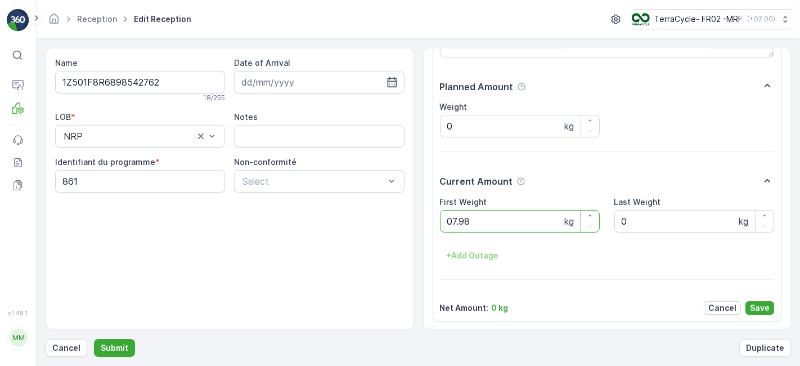
click at [94, 339] on button "Submit" at bounding box center [114, 348] width 41 height 18
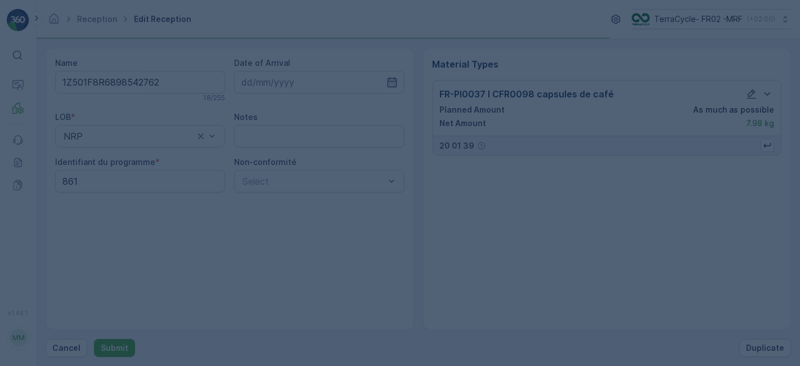
scroll to position [0, 0]
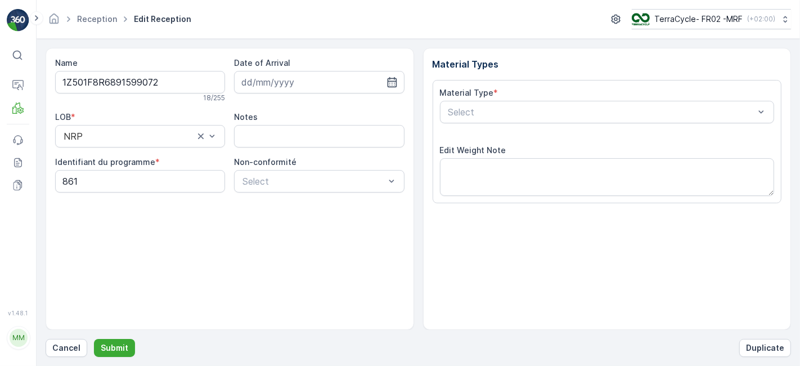
scroll to position [138, 0]
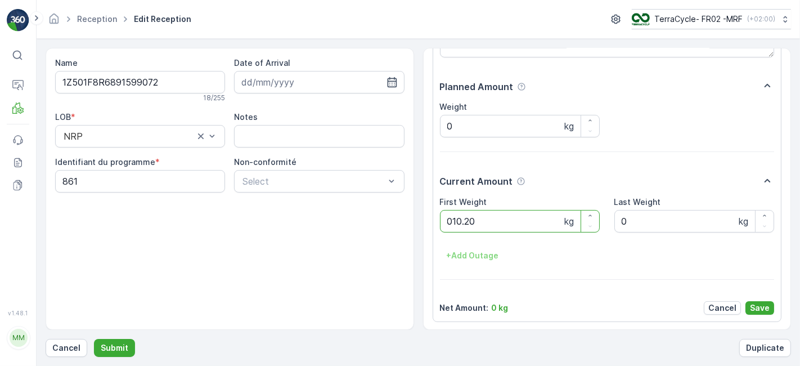
click at [94, 339] on button "Submit" at bounding box center [114, 348] width 41 height 18
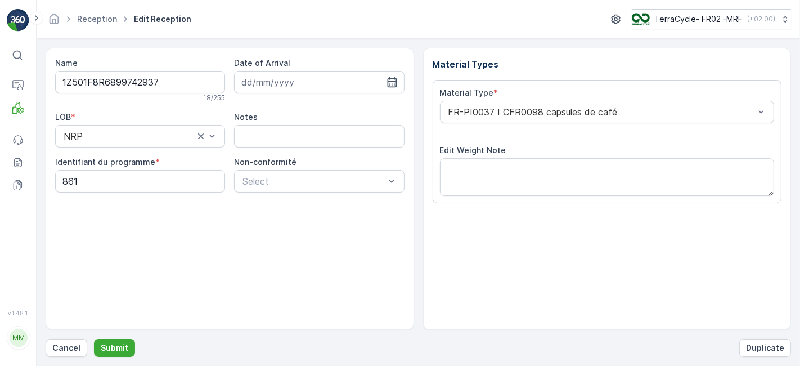
scroll to position [138, 0]
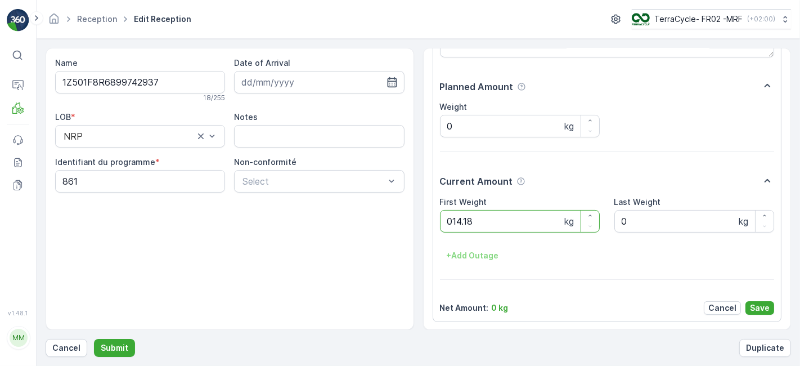
click at [94, 339] on button "Submit" at bounding box center [114, 348] width 41 height 18
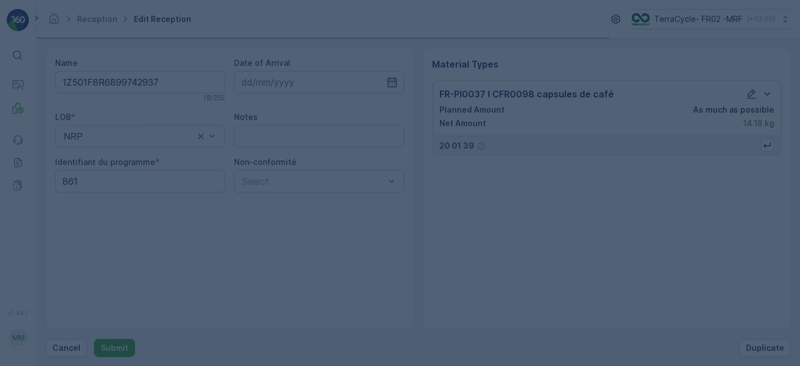
scroll to position [0, 0]
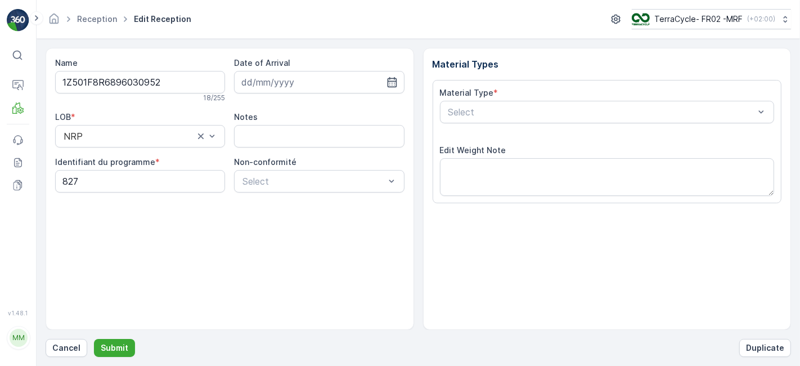
scroll to position [138, 0]
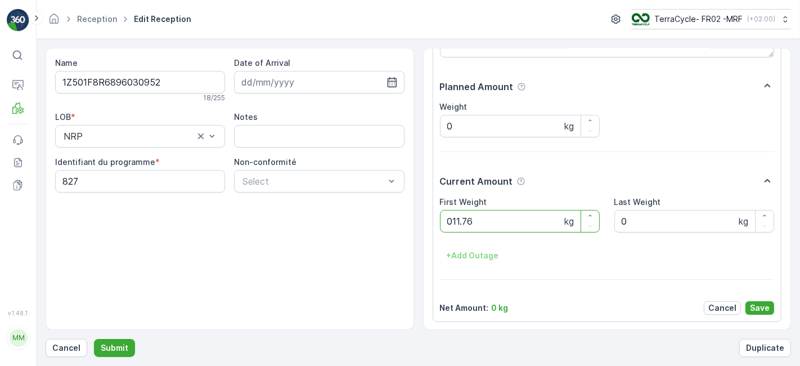
click at [94, 339] on button "Submit" at bounding box center [114, 348] width 41 height 18
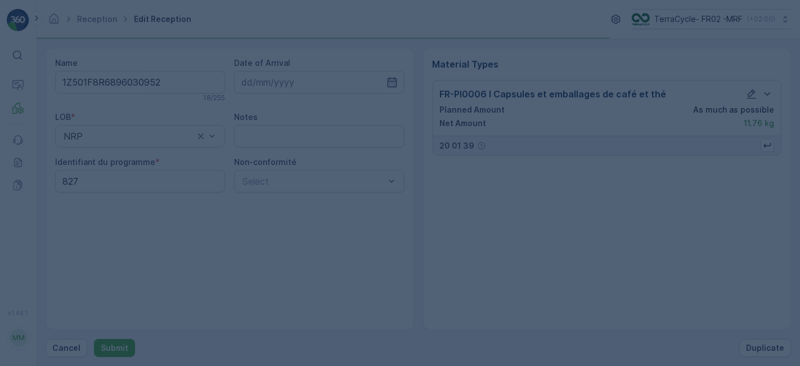
scroll to position [0, 0]
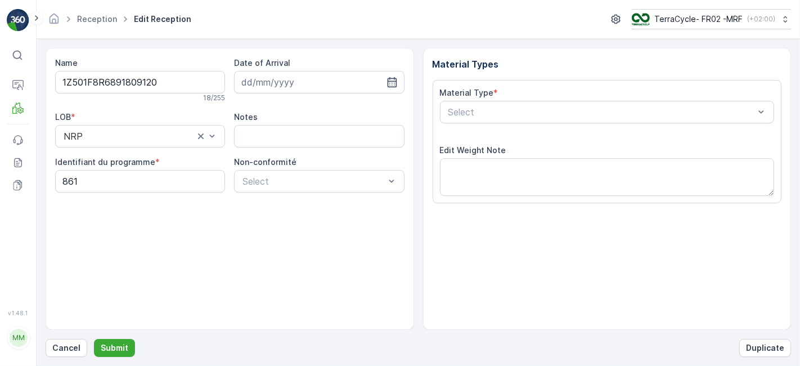
scroll to position [138, 0]
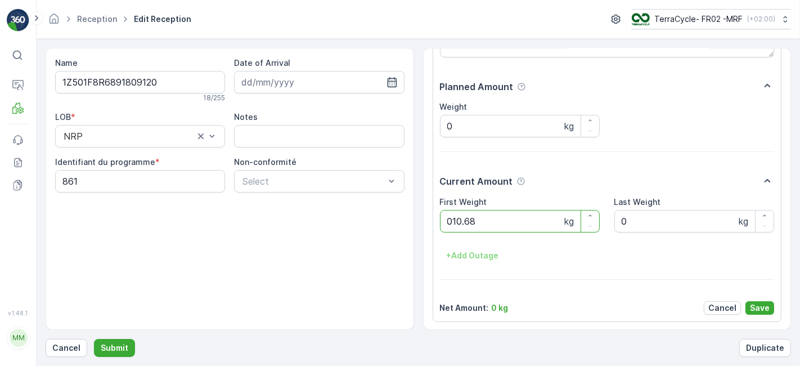
click at [94, 339] on button "Submit" at bounding box center [114, 348] width 41 height 18
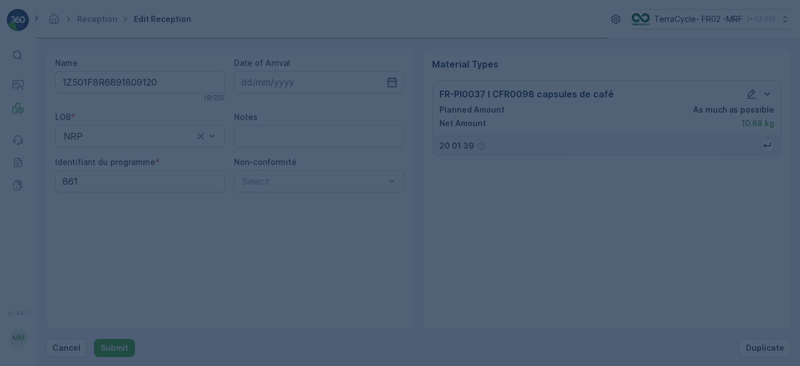
scroll to position [0, 0]
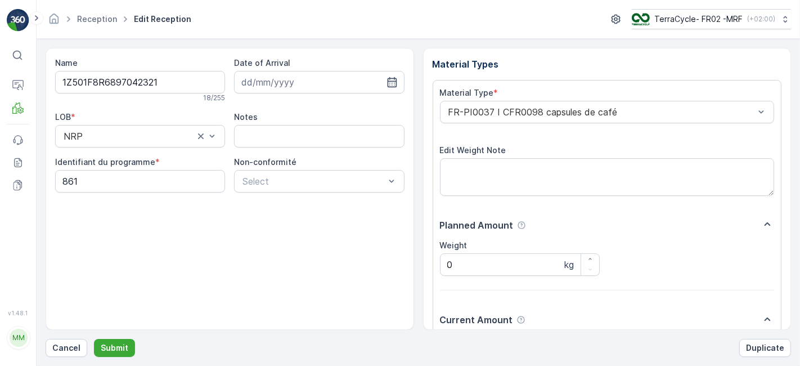
scroll to position [138, 0]
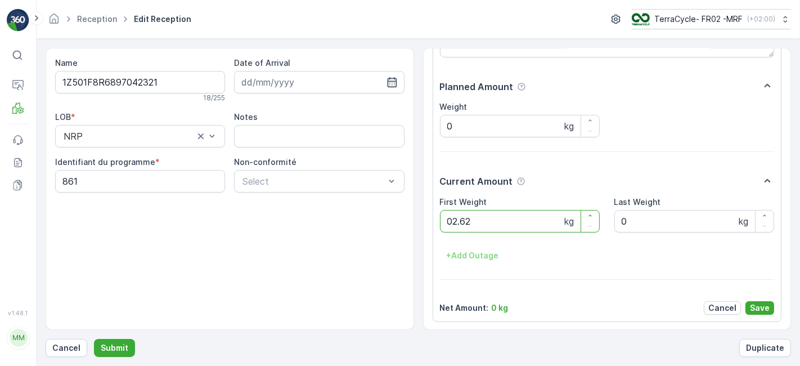
click at [94, 339] on button "Submit" at bounding box center [114, 348] width 41 height 18
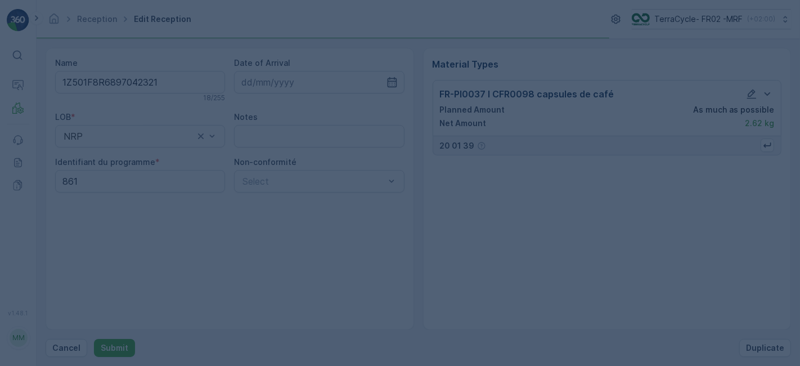
scroll to position [0, 0]
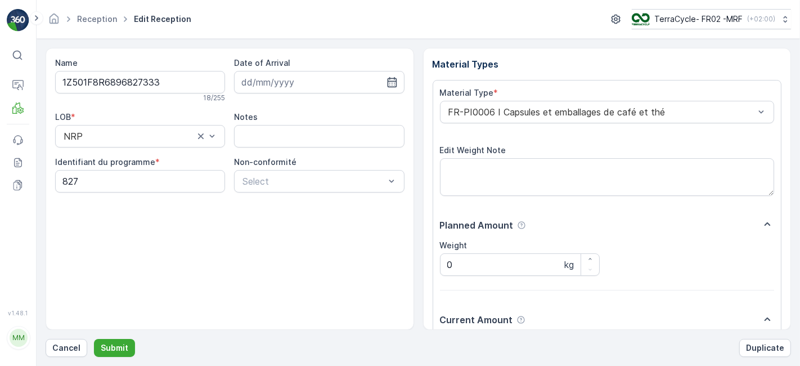
scroll to position [138, 0]
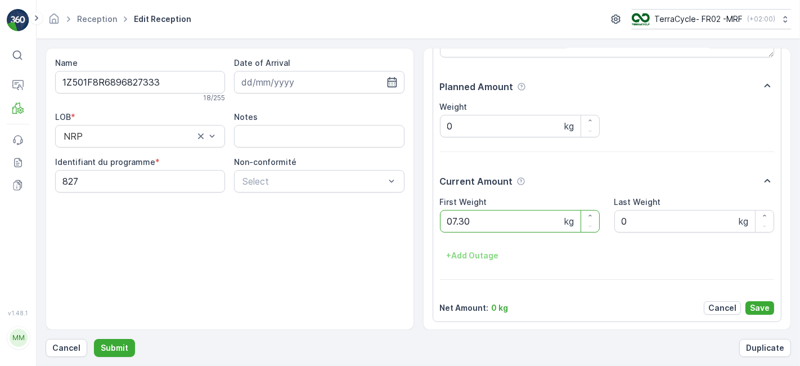
click at [94, 339] on button "Submit" at bounding box center [114, 348] width 41 height 18
